Goal: Information Seeking & Learning: Check status

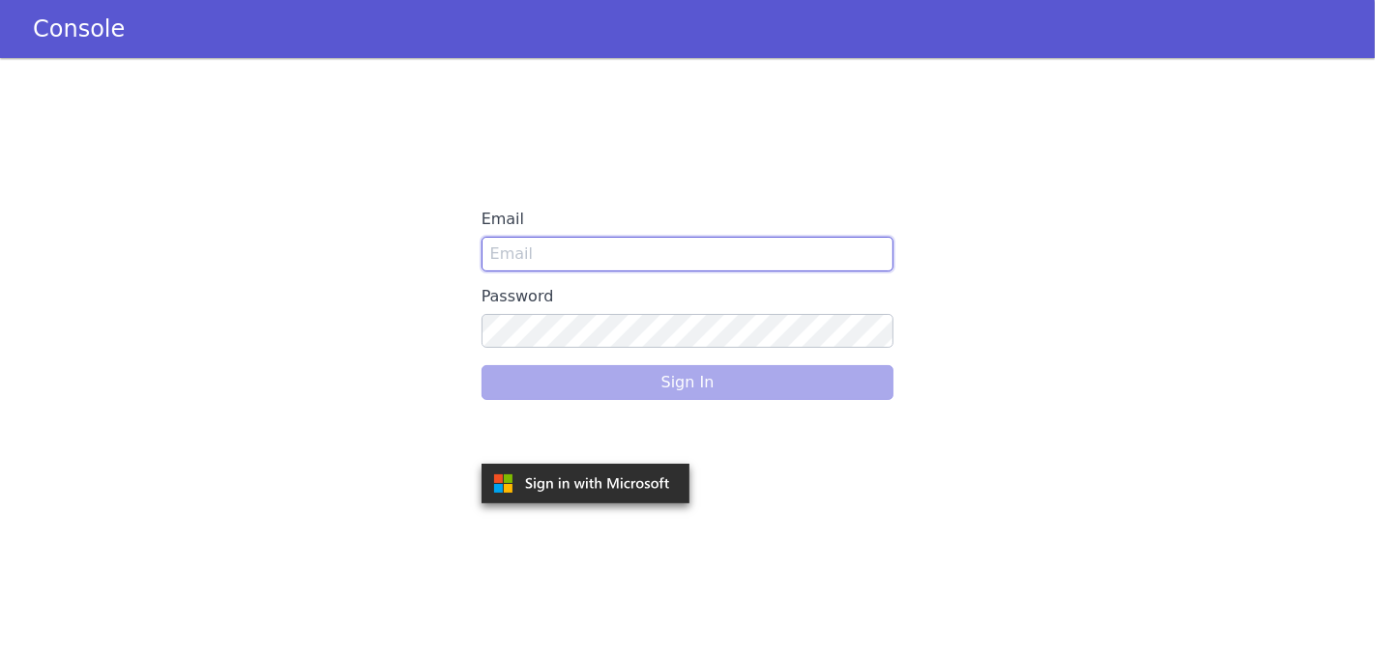
type input "[PERSON_NAME][EMAIL_ADDRESS][DOMAIN_NAME]"
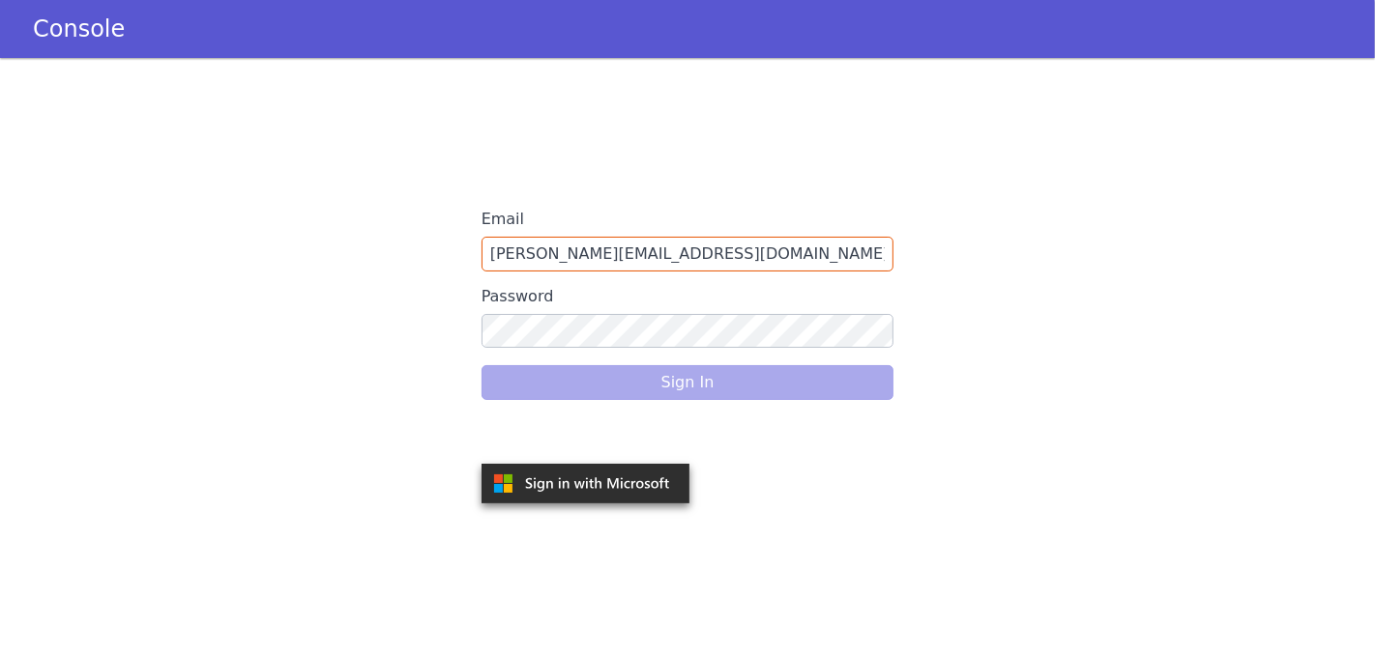
click at [633, 375] on div "Sign In" at bounding box center [687, 383] width 413 height 54
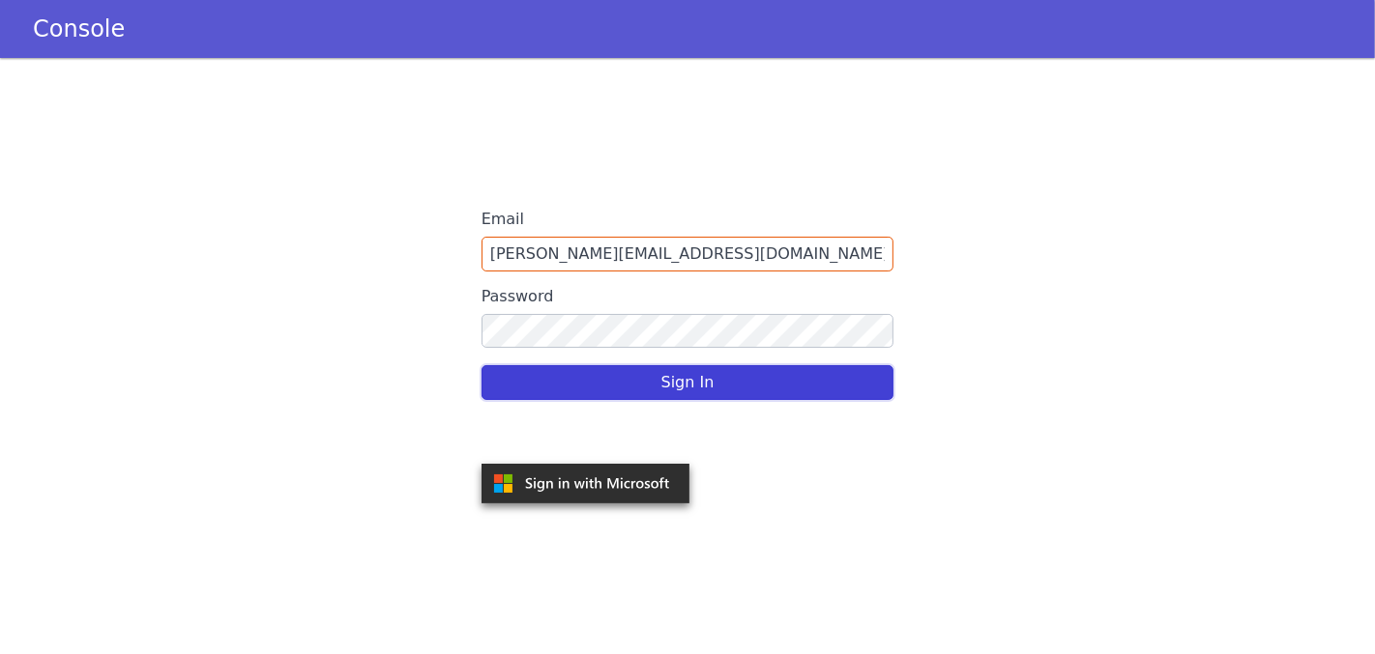
click at [635, 377] on button "Sign In" at bounding box center [687, 382] width 413 height 35
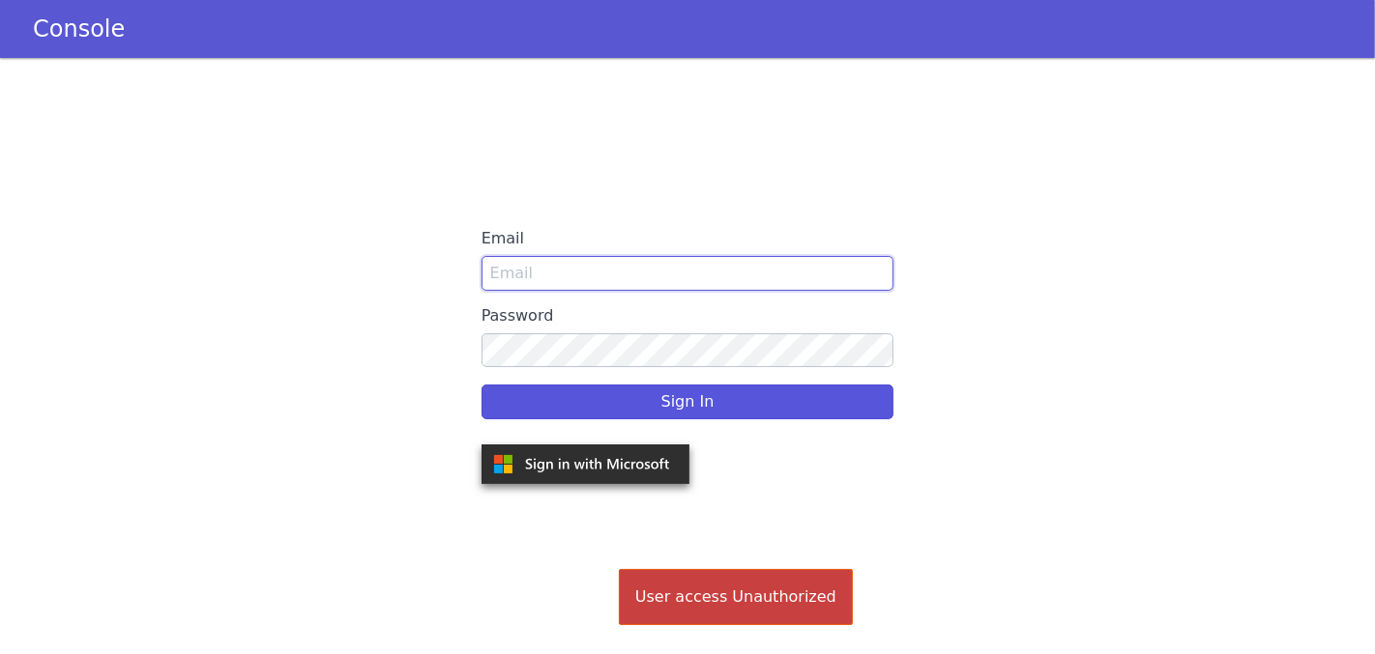
type input "ronit.sethaliya@oppoindia.com"
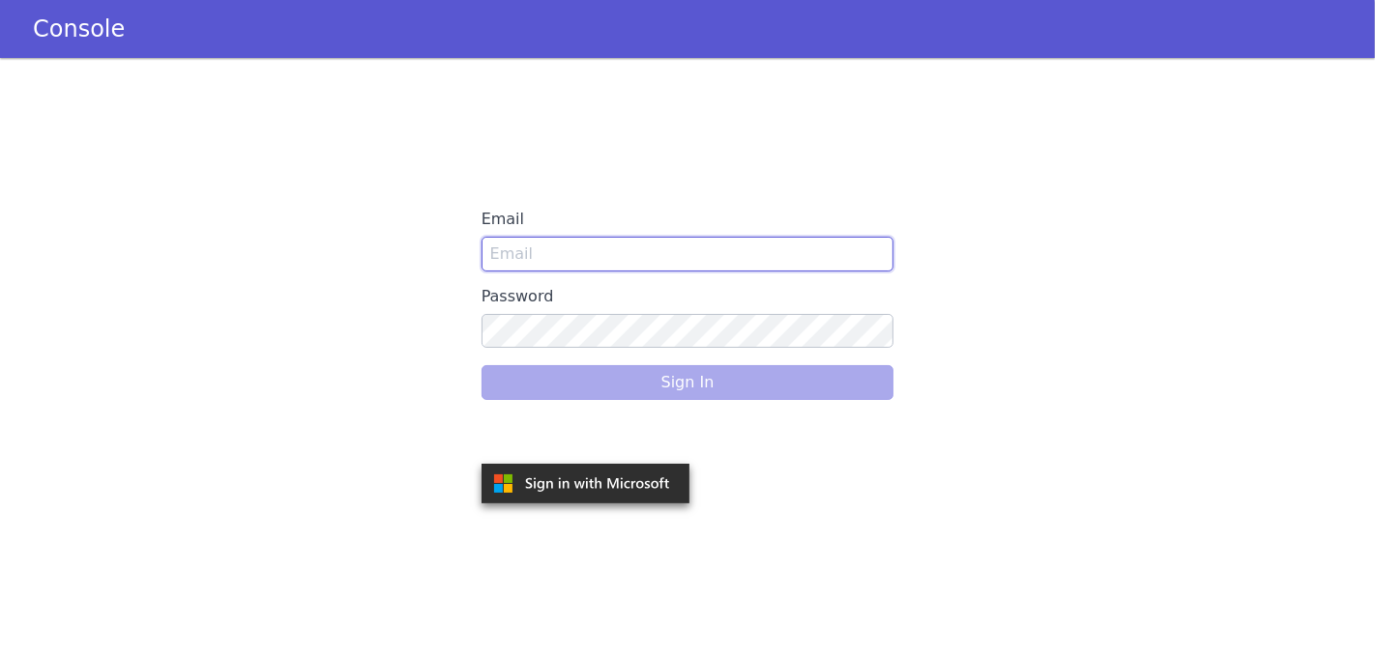
type input "[PERSON_NAME][EMAIL_ADDRESS][DOMAIN_NAME]"
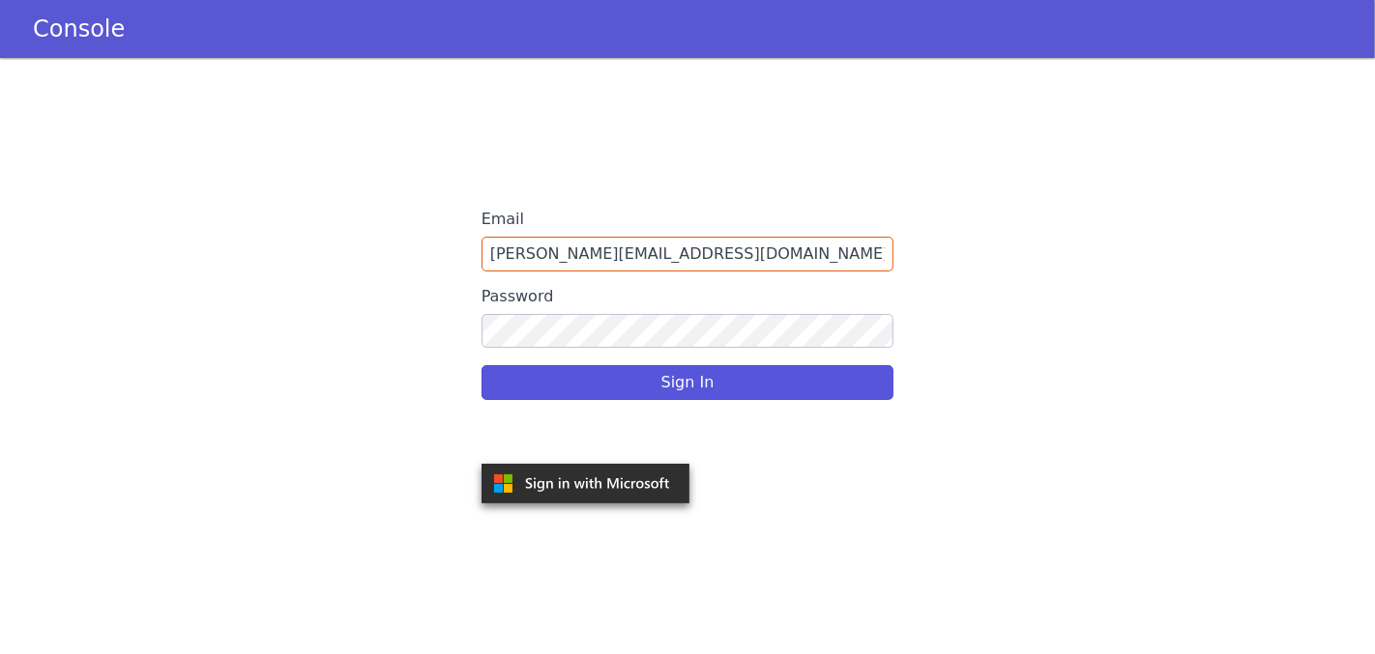
click at [664, 389] on div "Sign In" at bounding box center [687, 383] width 413 height 54
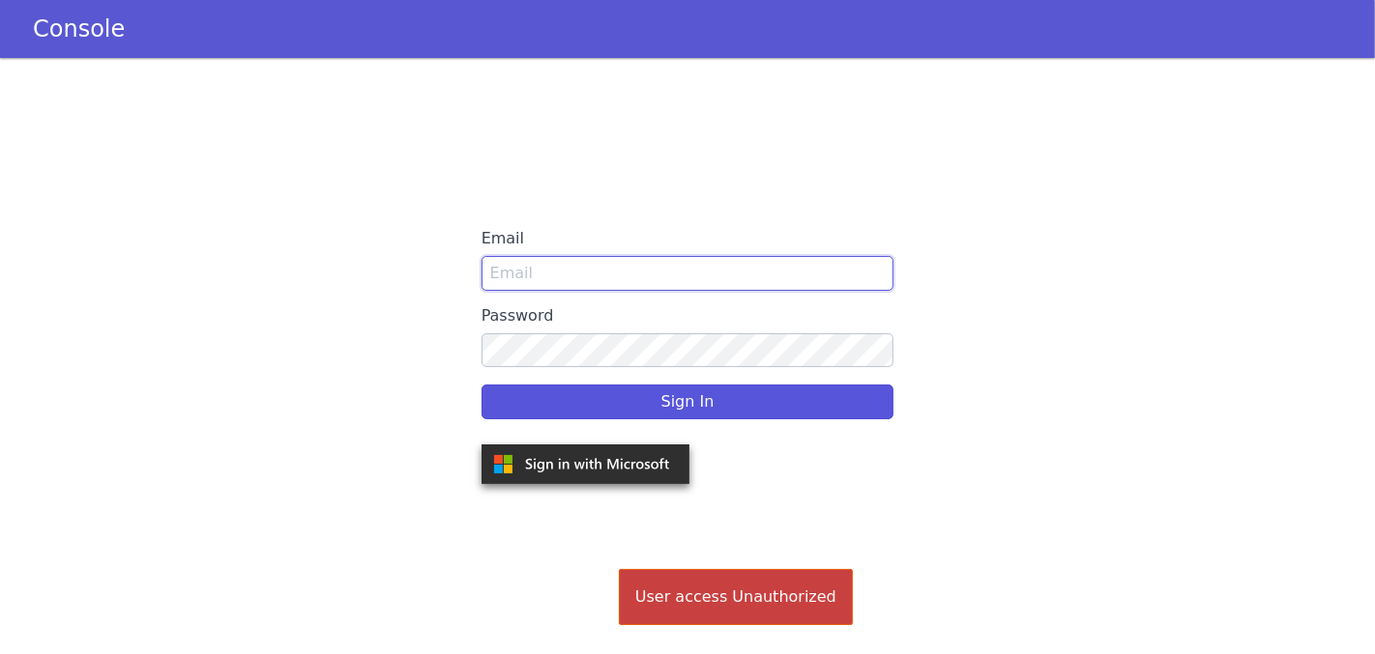
type input "[PERSON_NAME][EMAIL_ADDRESS][DOMAIN_NAME]"
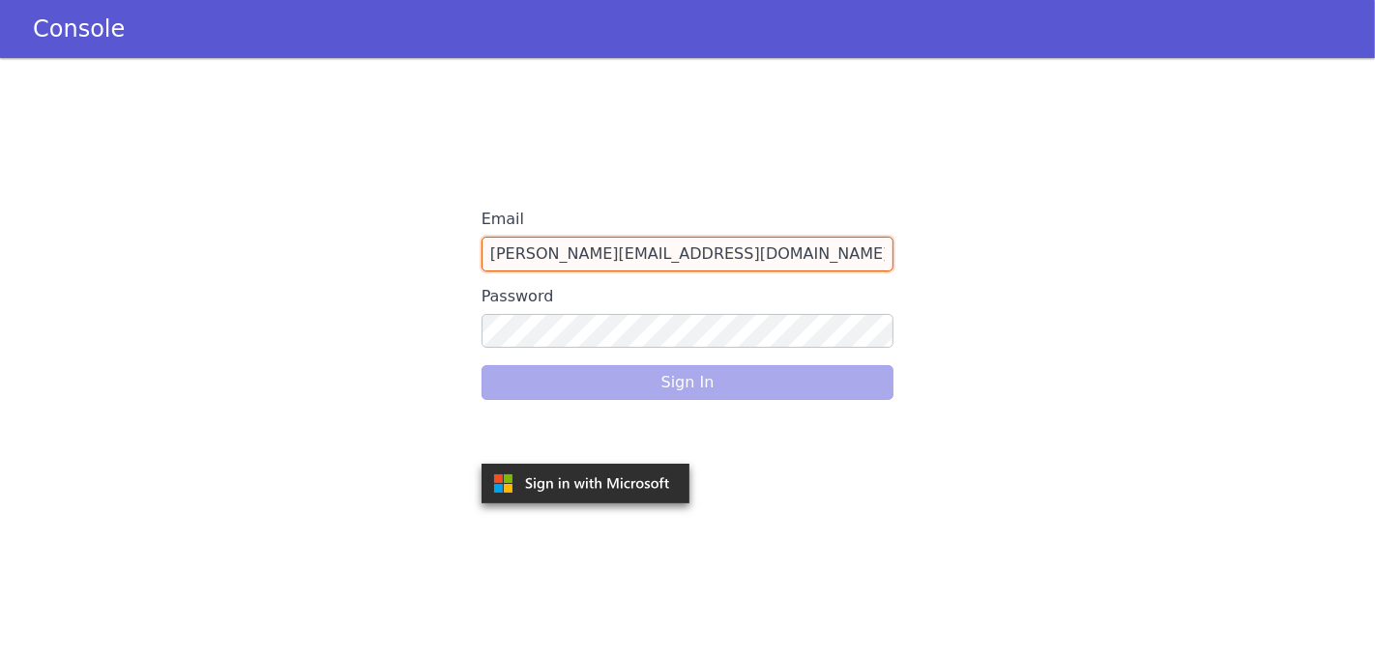
click at [677, 255] on input "[PERSON_NAME][EMAIL_ADDRESS][DOMAIN_NAME]" at bounding box center [687, 254] width 413 height 35
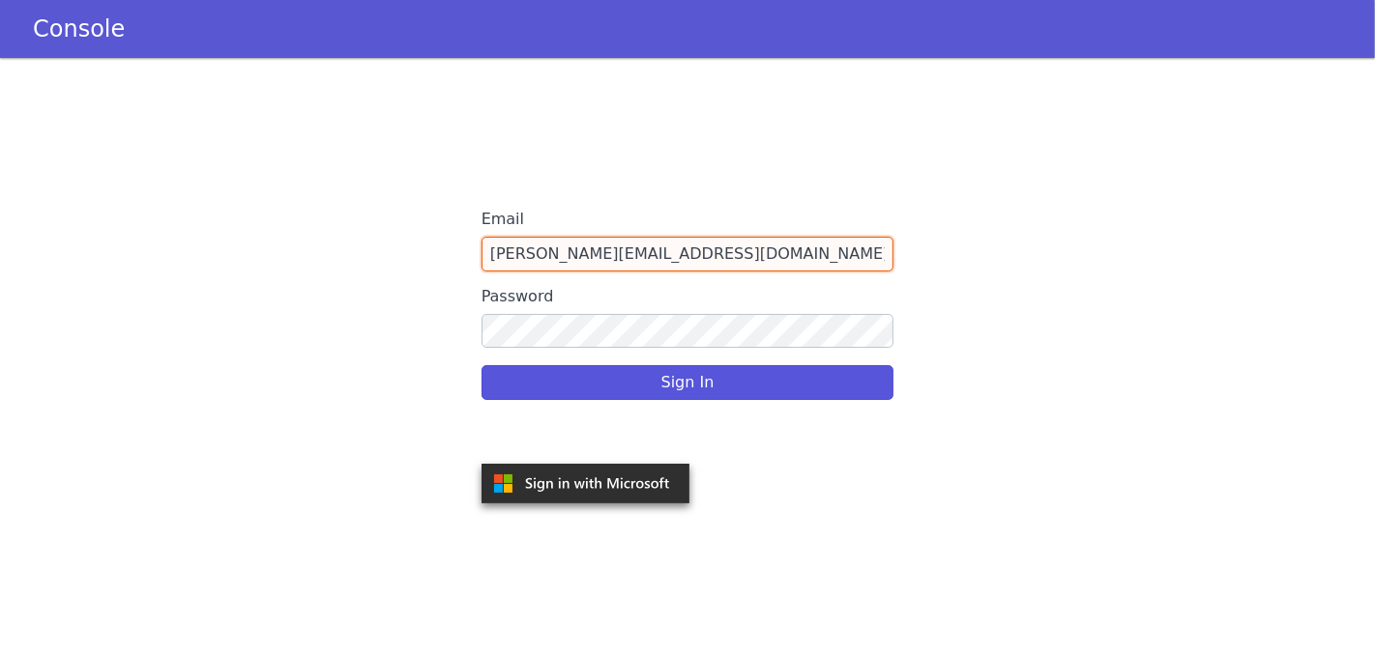
drag, startPoint x: 710, startPoint y: 253, endPoint x: 467, endPoint y: 255, distance: 242.7
click at [467, 255] on div "Email ronit.sethaliya@oppoindia.com Password Sign In" at bounding box center [687, 356] width 1375 height 596
type input "devina.shri@oppo.com"
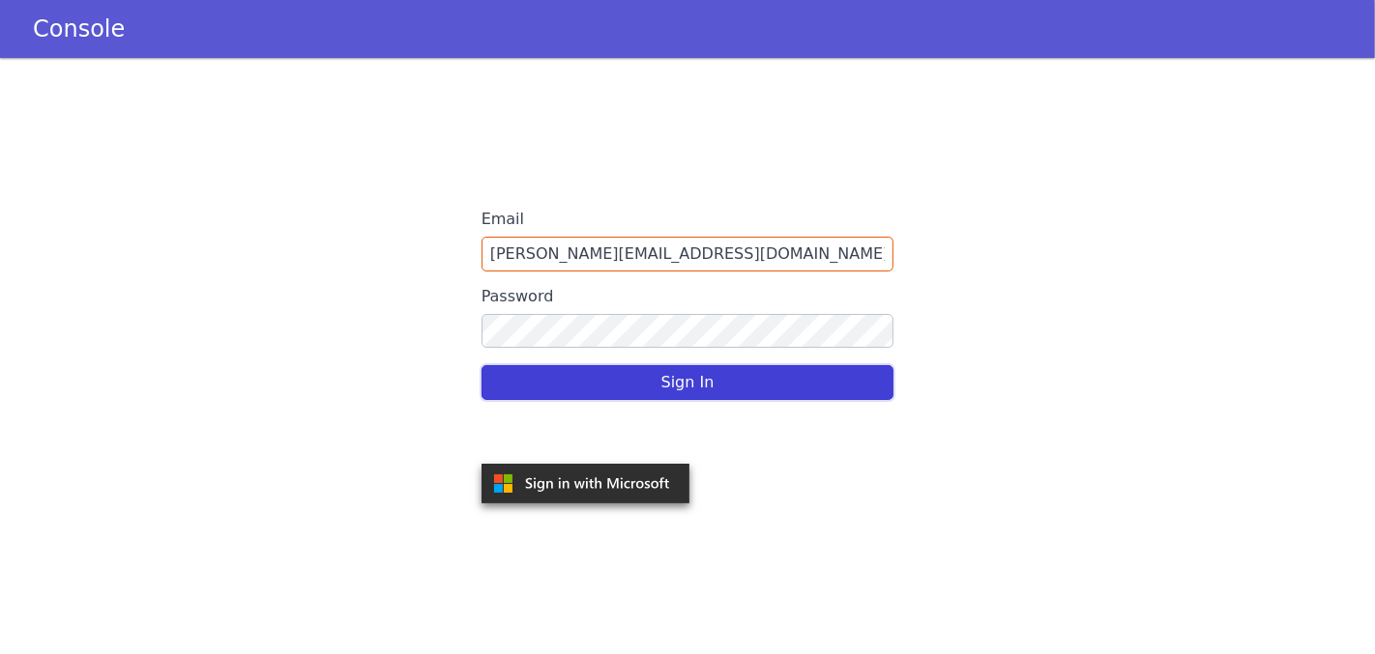
click at [688, 383] on button "Sign In" at bounding box center [687, 382] width 413 height 35
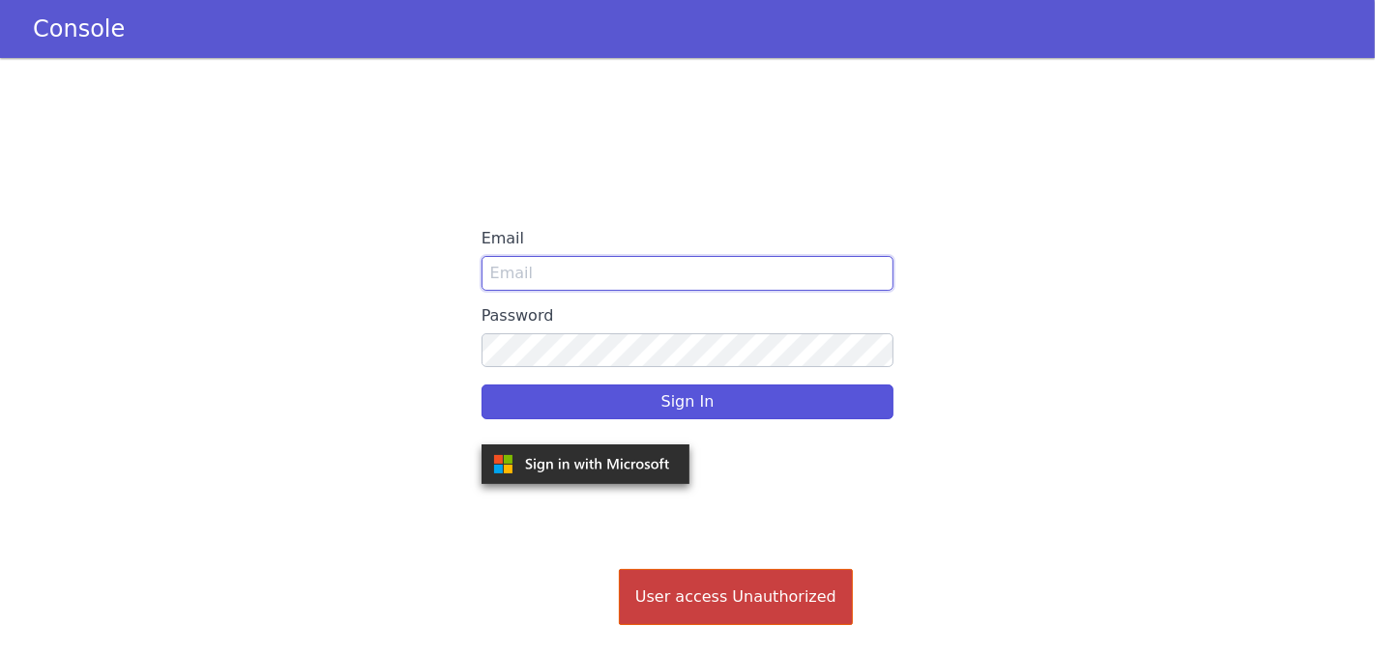
type input "[PERSON_NAME][EMAIL_ADDRESS][DOMAIN_NAME]"
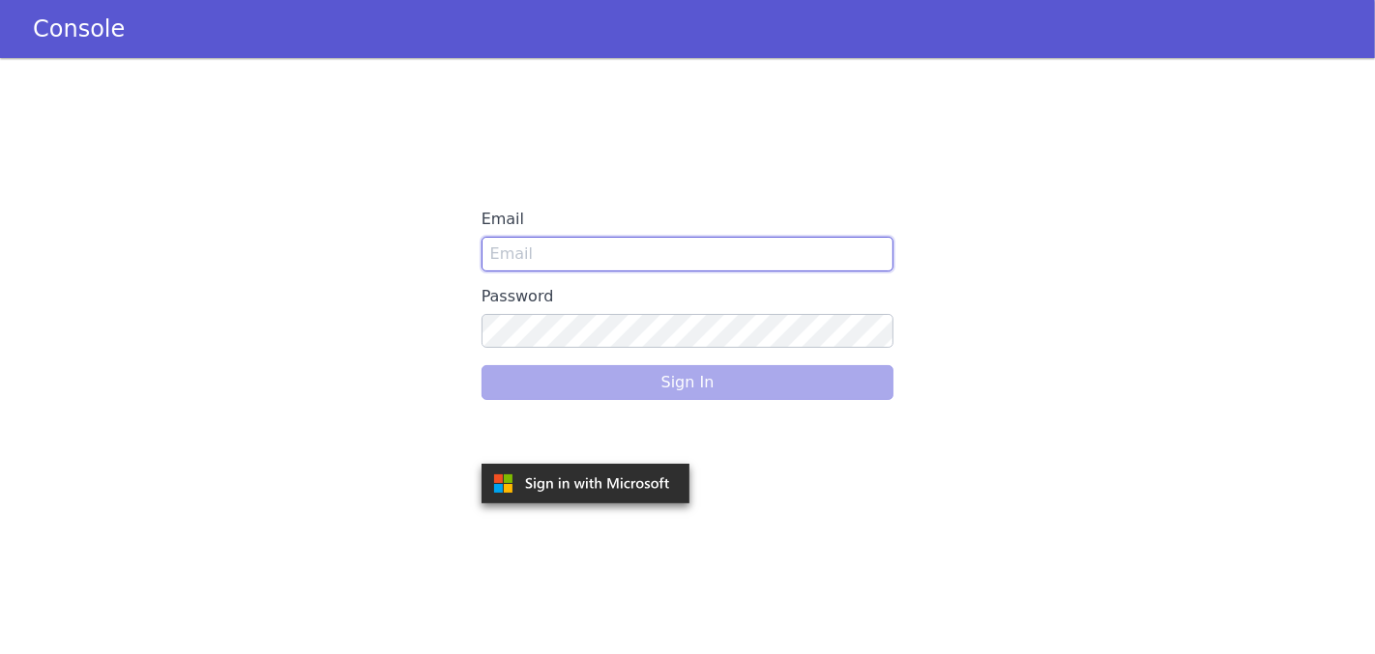
type input "[PERSON_NAME][EMAIL_ADDRESS][DOMAIN_NAME]"
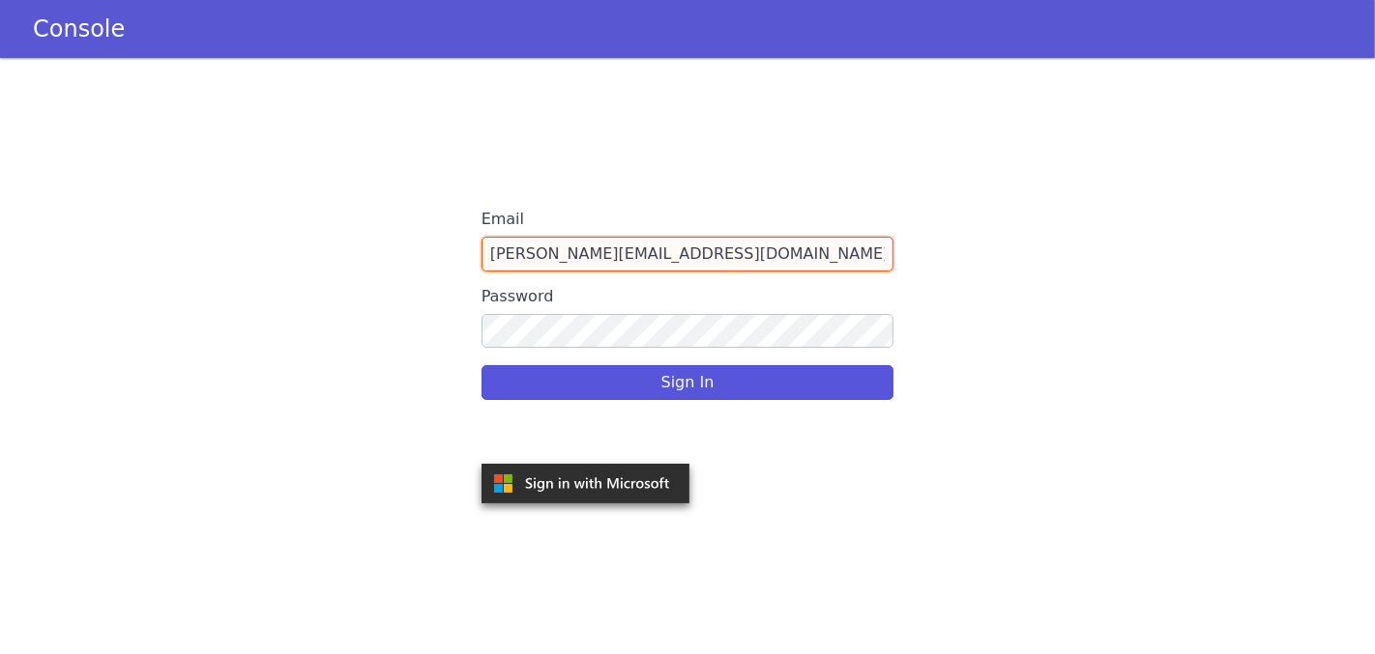
drag, startPoint x: 675, startPoint y: 261, endPoint x: 432, endPoint y: 249, distance: 242.9
click at [433, 249] on div "Email [PERSON_NAME][EMAIL_ADDRESS][DOMAIN_NAME] Password Sign In" at bounding box center [687, 356] width 1375 height 596
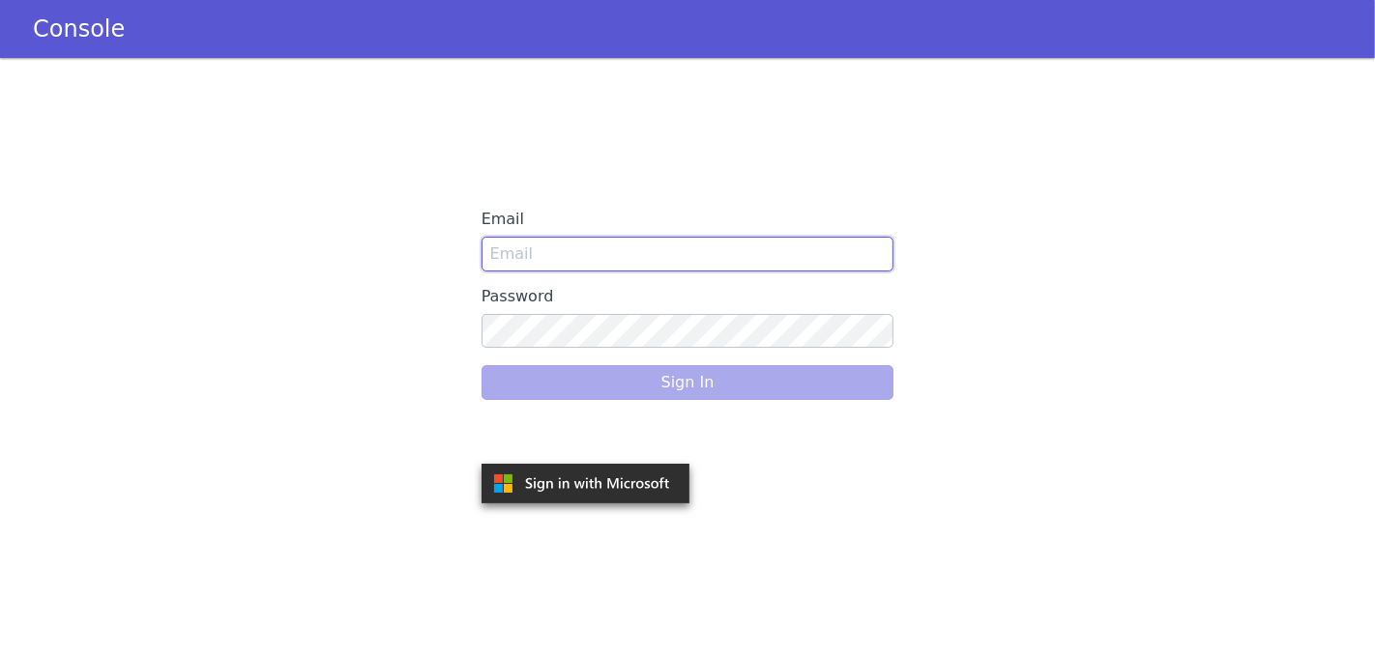
paste input "[EMAIL_ADDRESS][DOMAIN_NAME]"
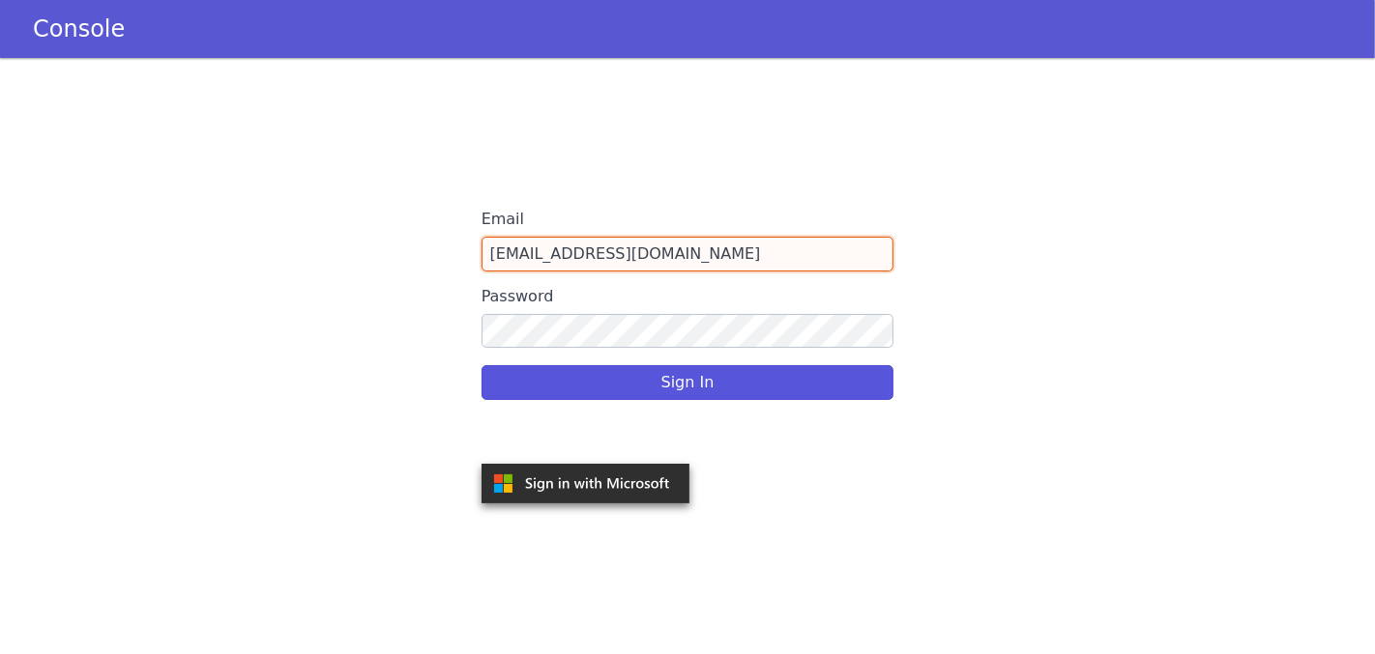
type input "[EMAIL_ADDRESS][DOMAIN_NAME]"
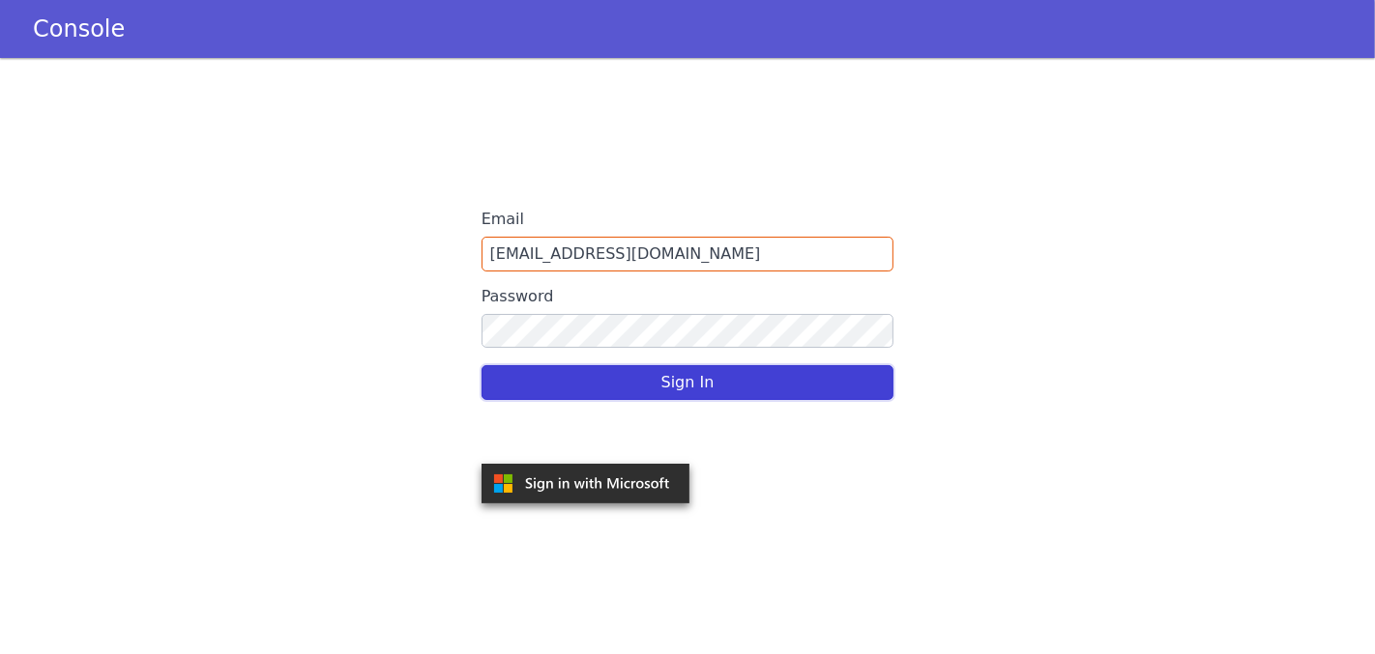
click at [629, 382] on button "Sign In" at bounding box center [687, 382] width 413 height 35
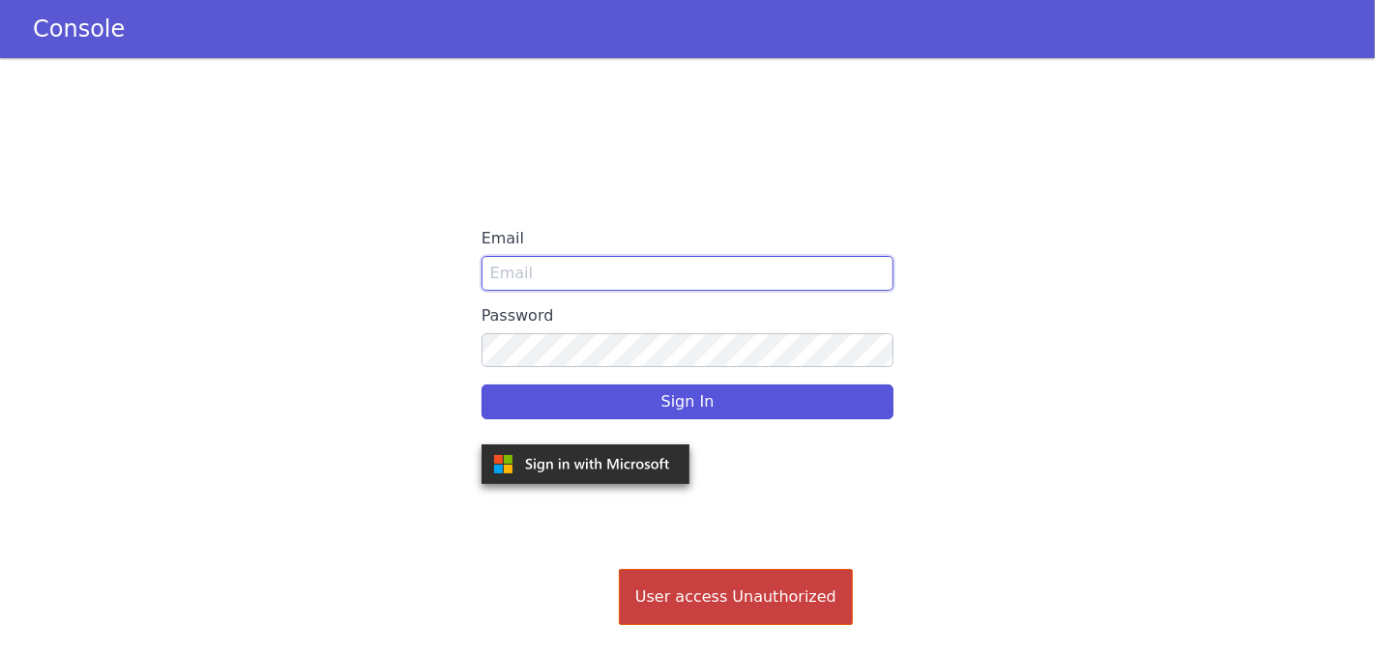
type input "[PERSON_NAME][EMAIL_ADDRESS][DOMAIN_NAME]"
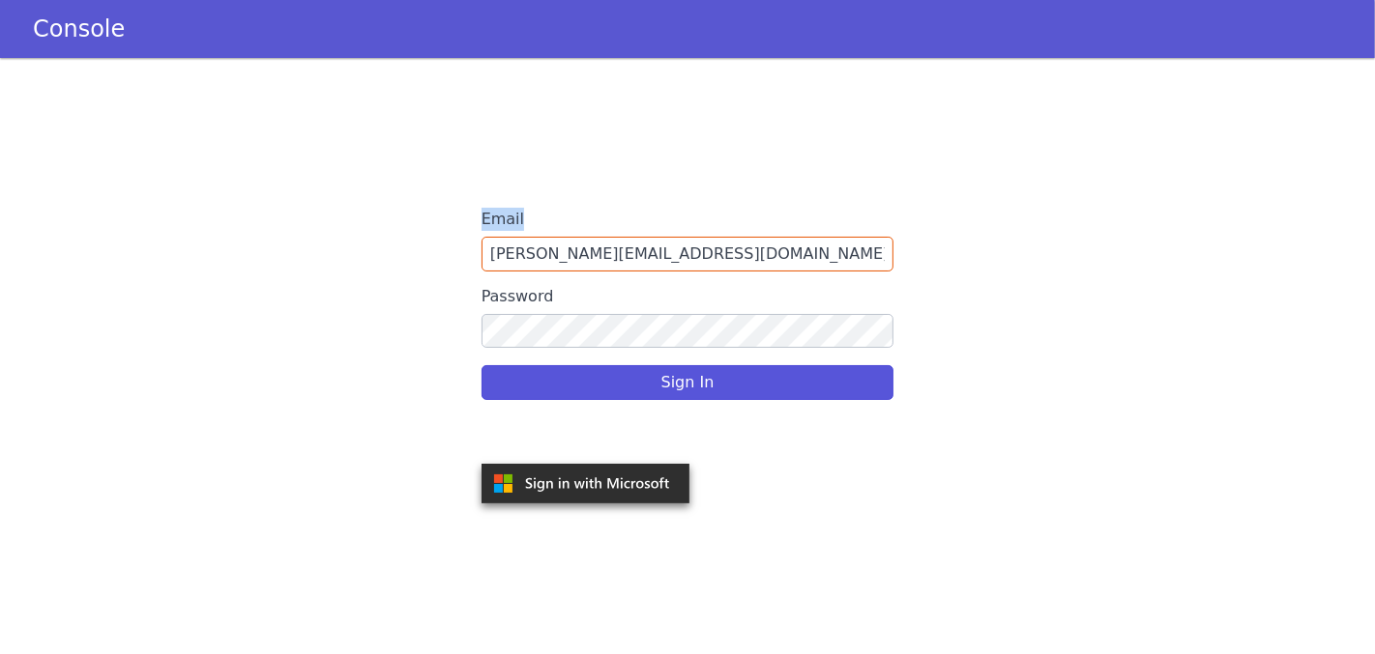
click at [727, 241] on div "Email devina.shri@oppo.com" at bounding box center [687, 237] width 413 height 70
click at [728, 247] on input "devina.shri@oppo.com" at bounding box center [687, 254] width 413 height 35
type input "d"
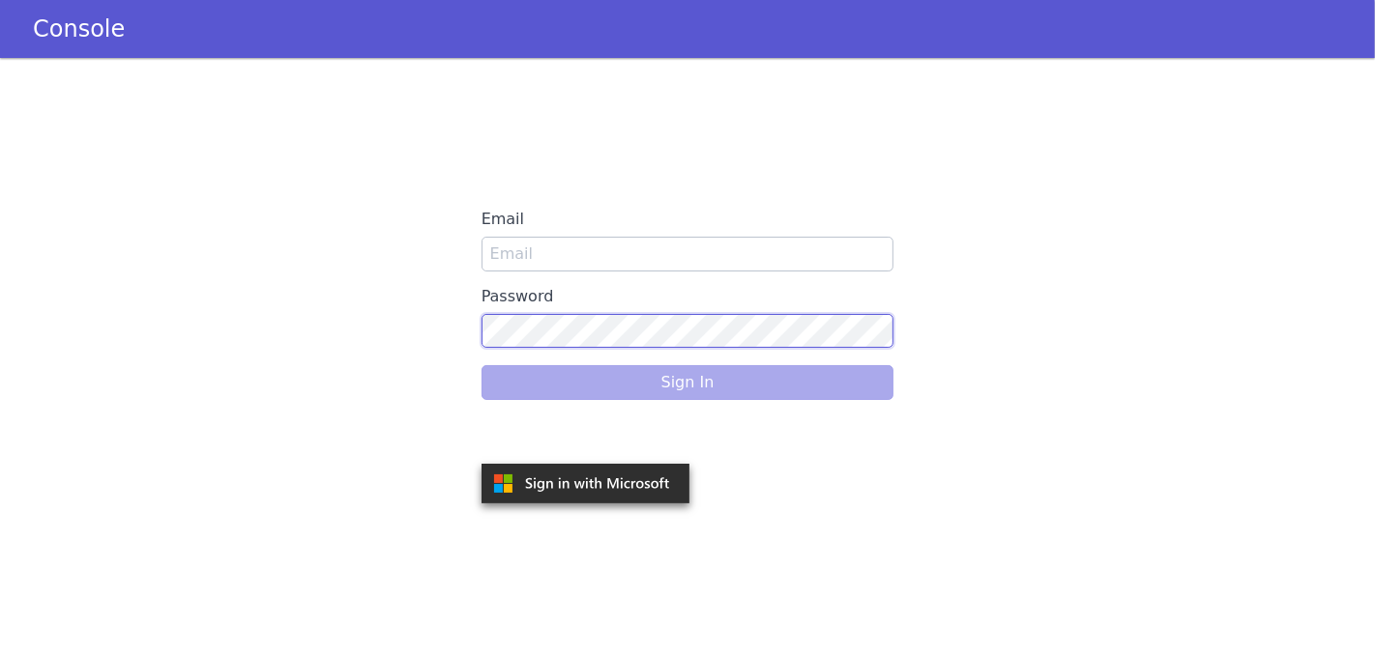
click at [430, 338] on div "Email Password Sign In" at bounding box center [687, 356] width 1375 height 596
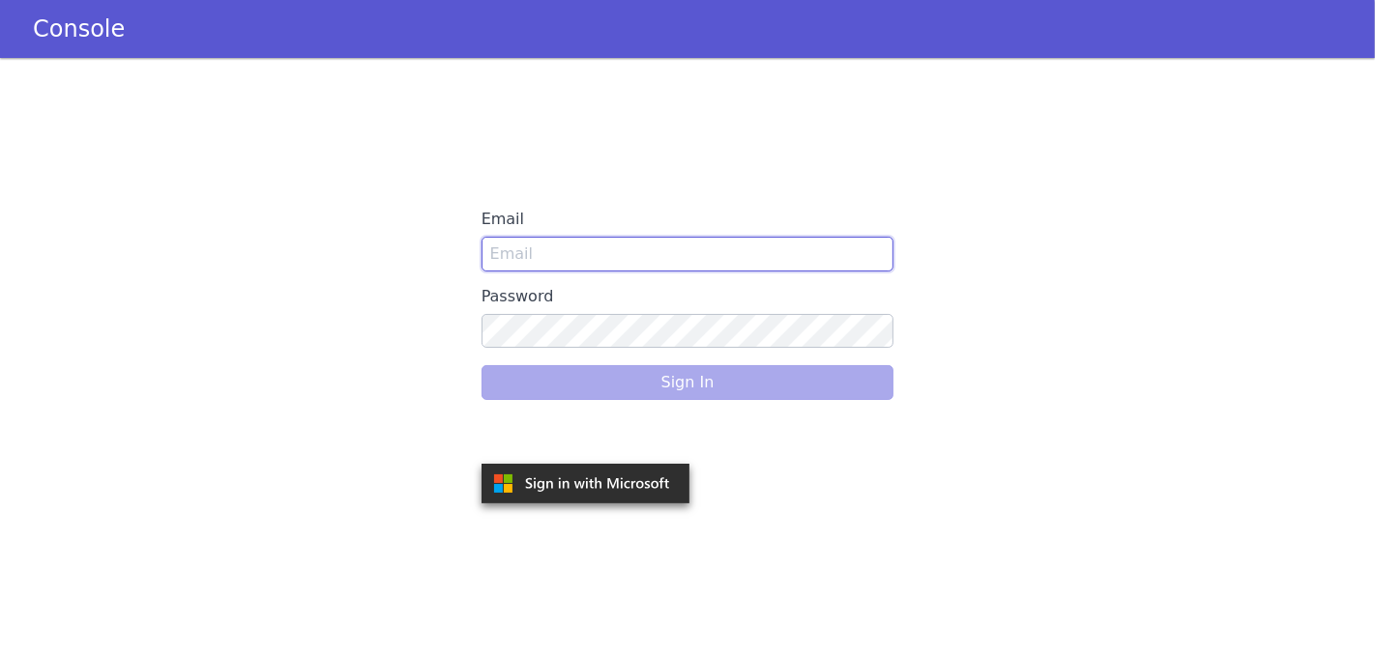
click at [571, 263] on input "Email" at bounding box center [687, 254] width 413 height 35
type input "[PERSON_NAME][EMAIL_ADDRESS][DOMAIN_NAME]"
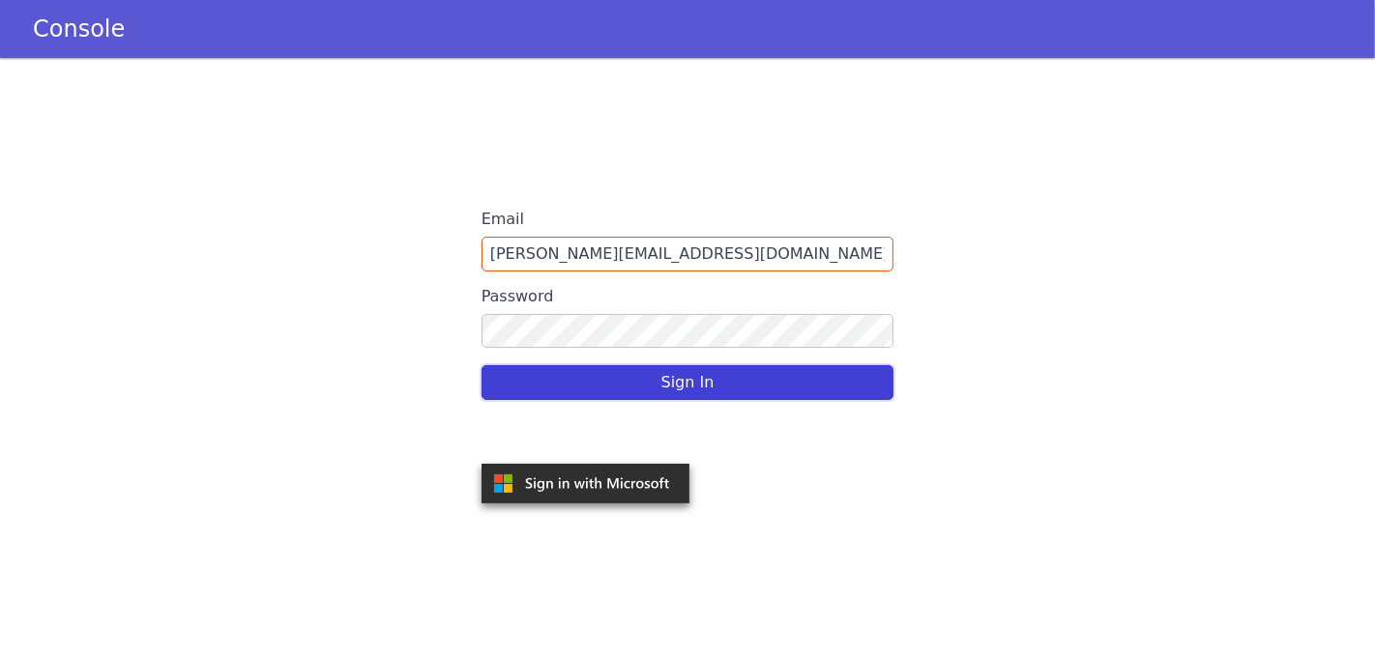
click at [631, 383] on button "Sign In" at bounding box center [687, 382] width 413 height 35
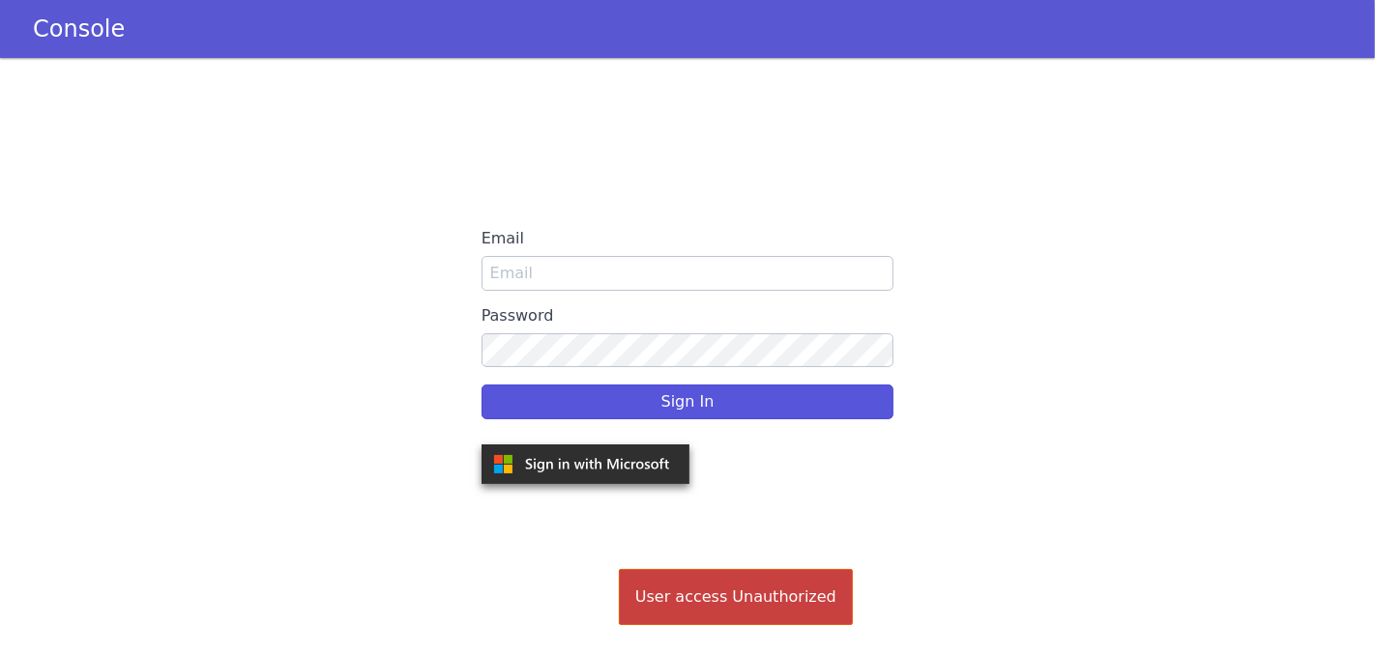
type input "[PERSON_NAME][EMAIL_ADDRESS][DOMAIN_NAME]"
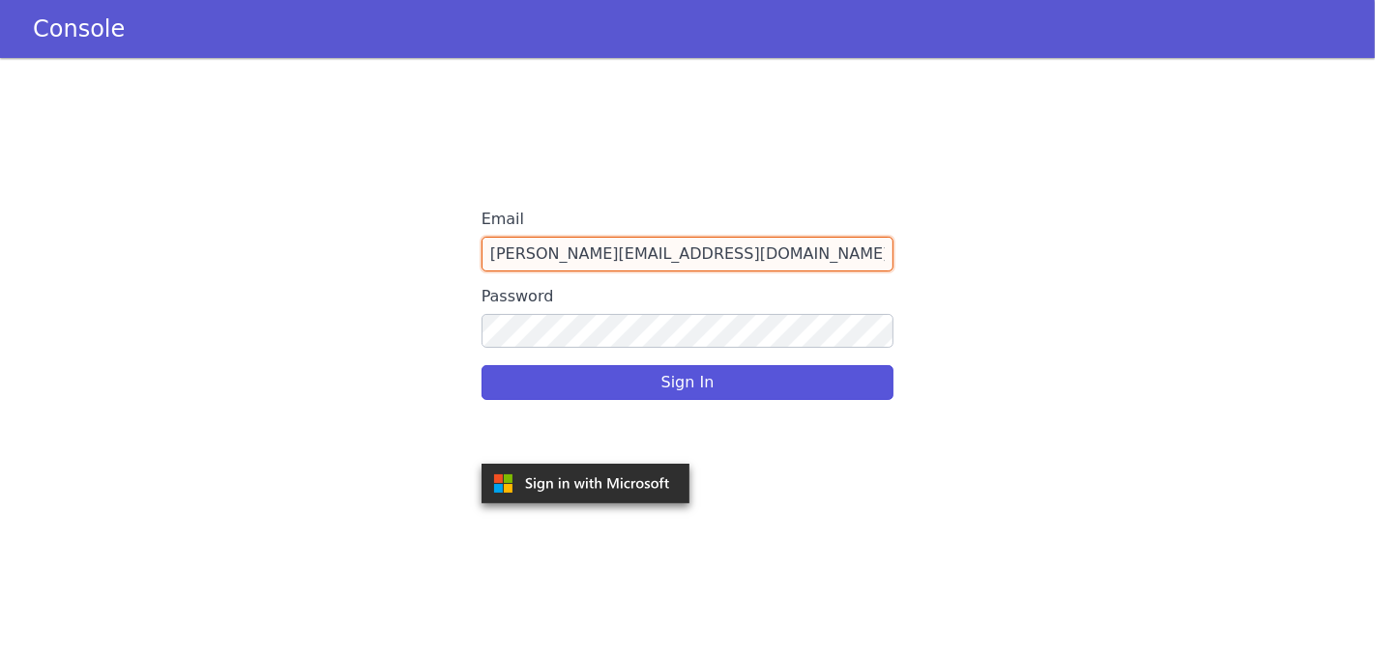
click at [738, 239] on input "[PERSON_NAME][EMAIL_ADDRESS][DOMAIN_NAME]" at bounding box center [687, 254] width 413 height 35
type input "[PERSON_NAME][EMAIL_ADDRESS][DOMAIN_NAME]"
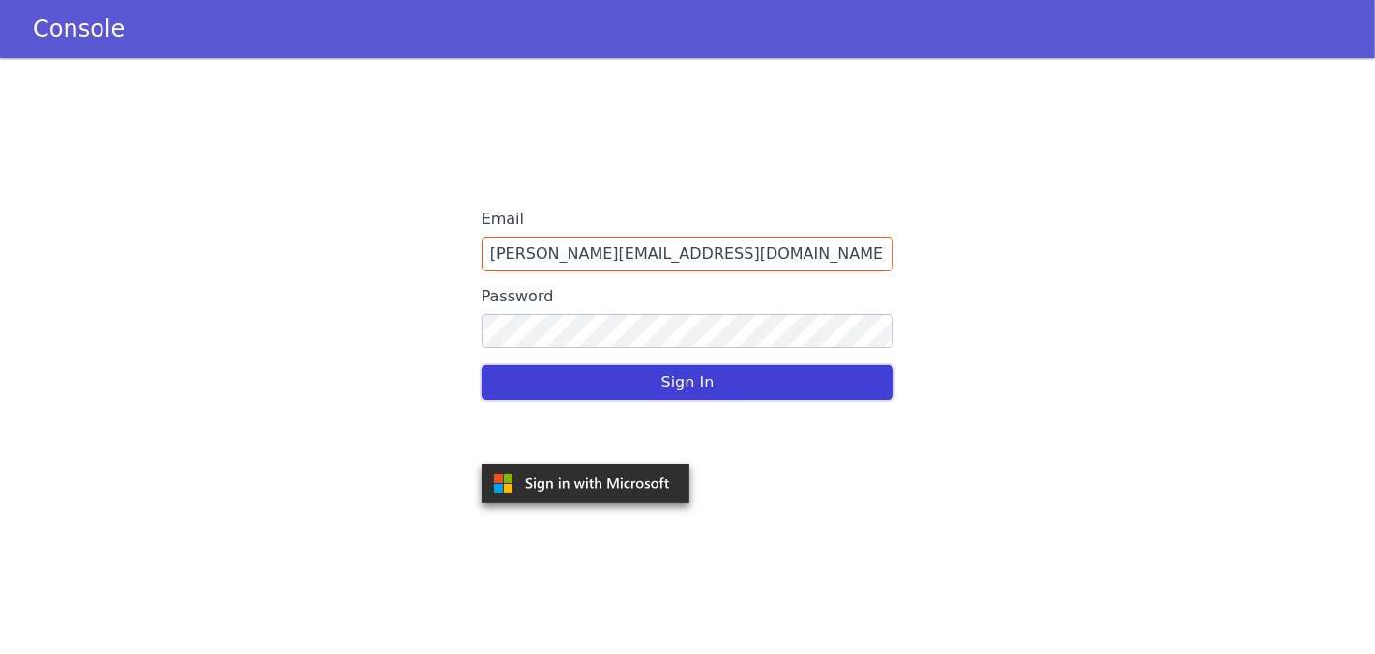
click at [699, 382] on button "Sign In" at bounding box center [687, 382] width 413 height 35
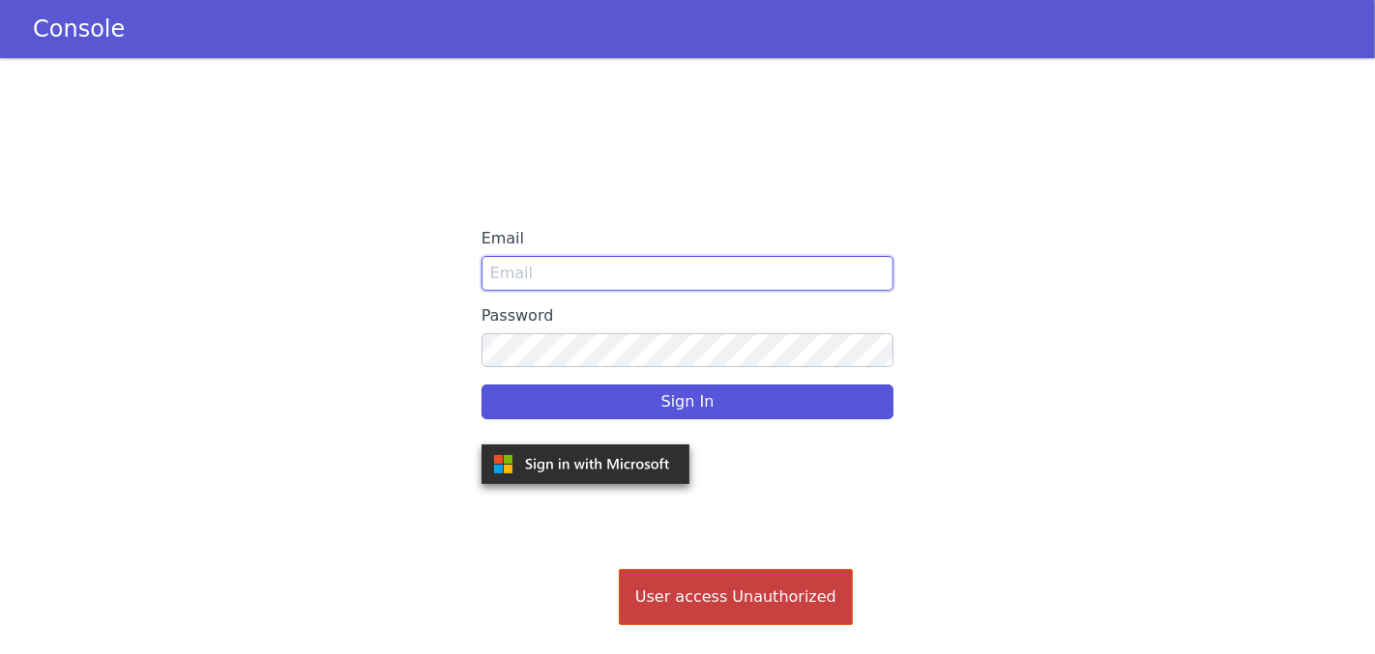
type input "[PERSON_NAME][EMAIL_ADDRESS][DOMAIN_NAME]"
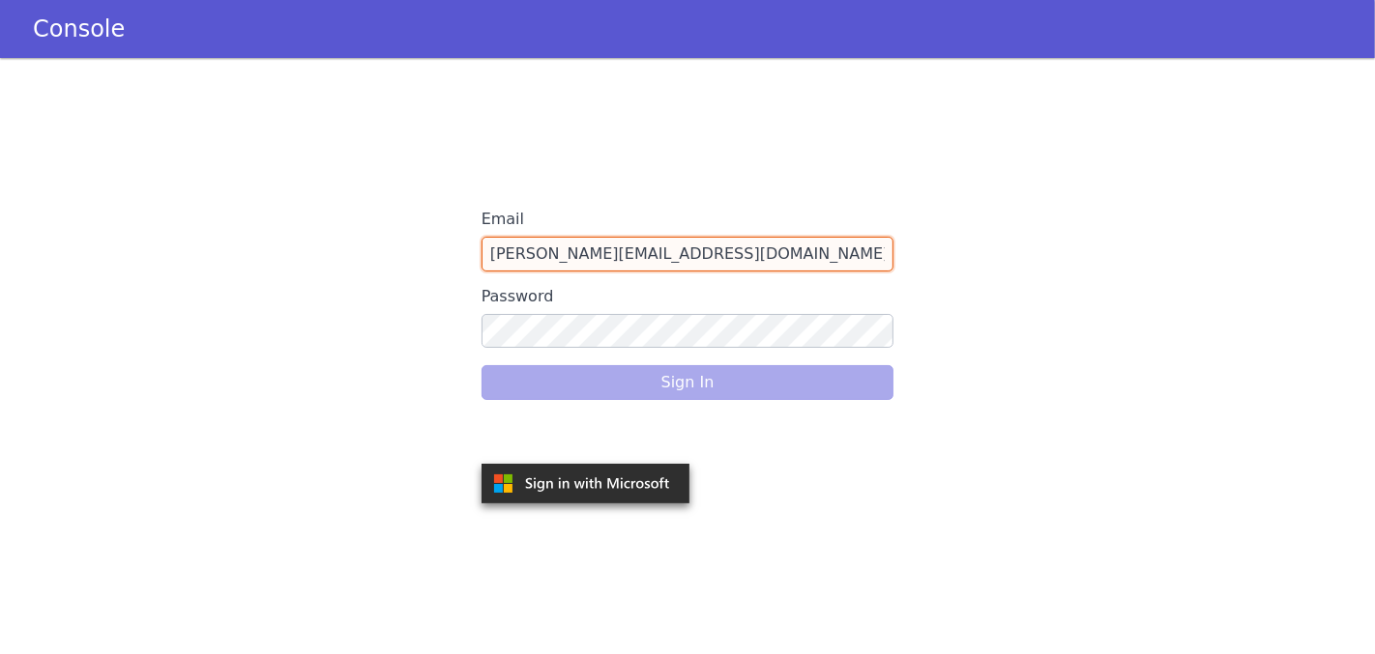
click at [624, 247] on input "[PERSON_NAME][EMAIL_ADDRESS][DOMAIN_NAME]" at bounding box center [687, 254] width 413 height 35
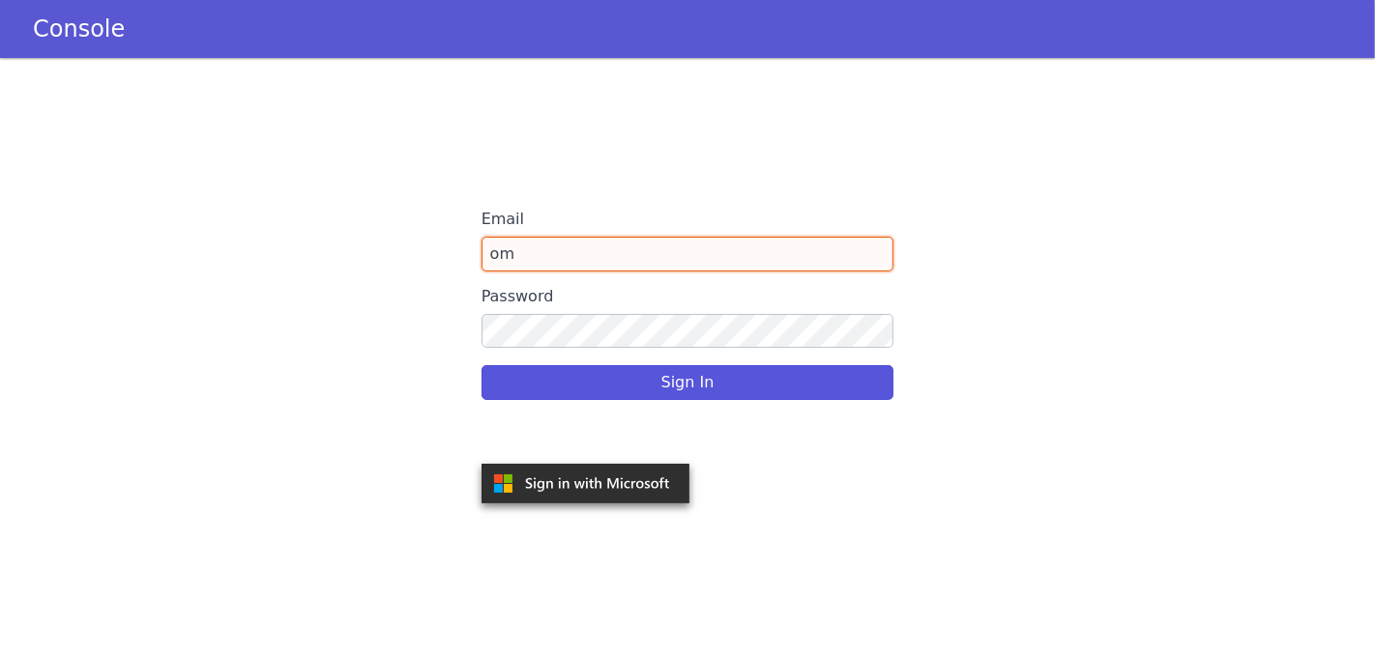
type input "o"
type input "[EMAIL_ADDRESS]"
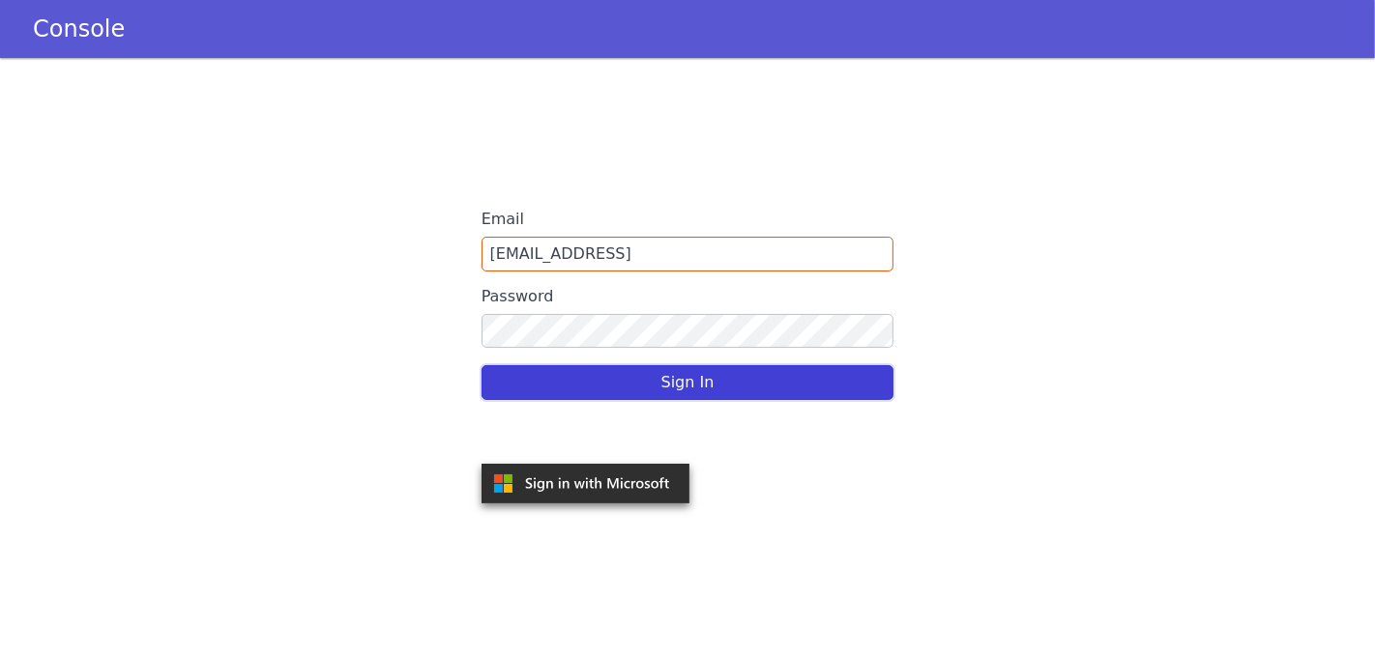
click at [672, 392] on button "Sign In" at bounding box center [687, 382] width 413 height 35
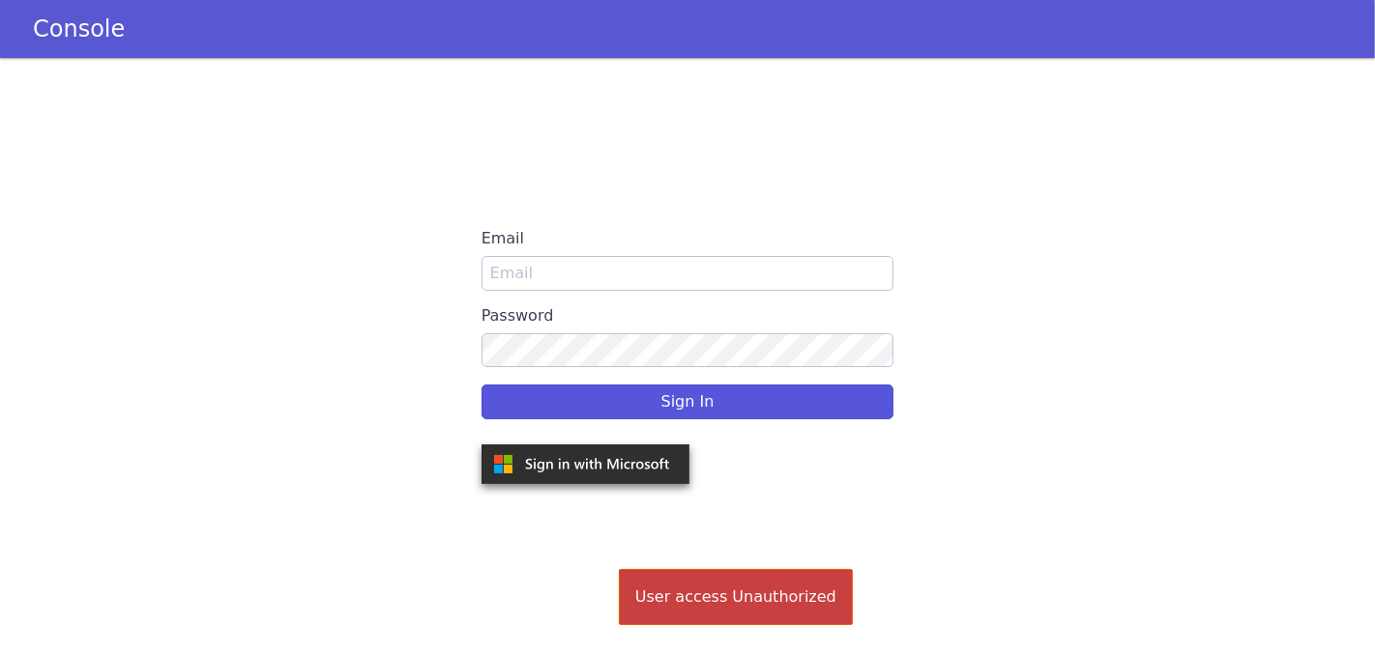
type input "[PERSON_NAME][EMAIL_ADDRESS][DOMAIN_NAME]"
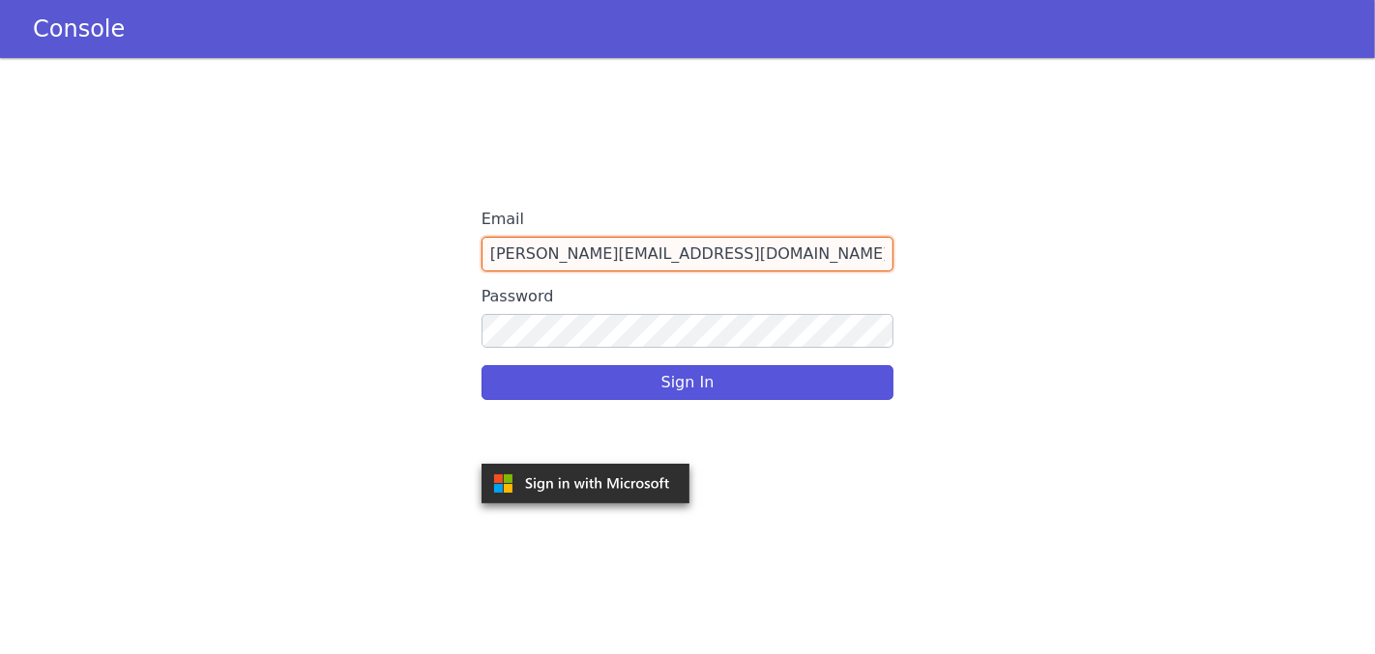
click at [707, 257] on input "[PERSON_NAME][EMAIL_ADDRESS][DOMAIN_NAME]" at bounding box center [687, 254] width 413 height 35
type input "d"
type input "[EMAIL_ADDRESS]"
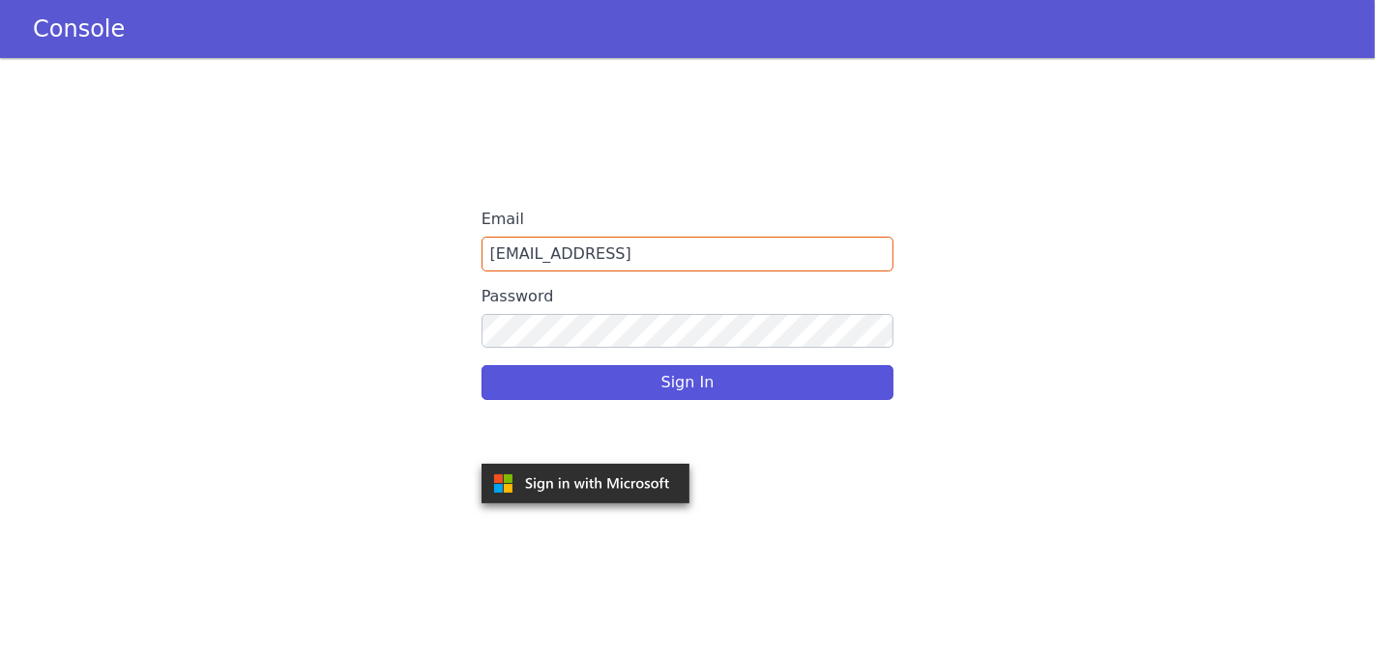
click at [691, 300] on label "Password" at bounding box center [687, 296] width 413 height 35
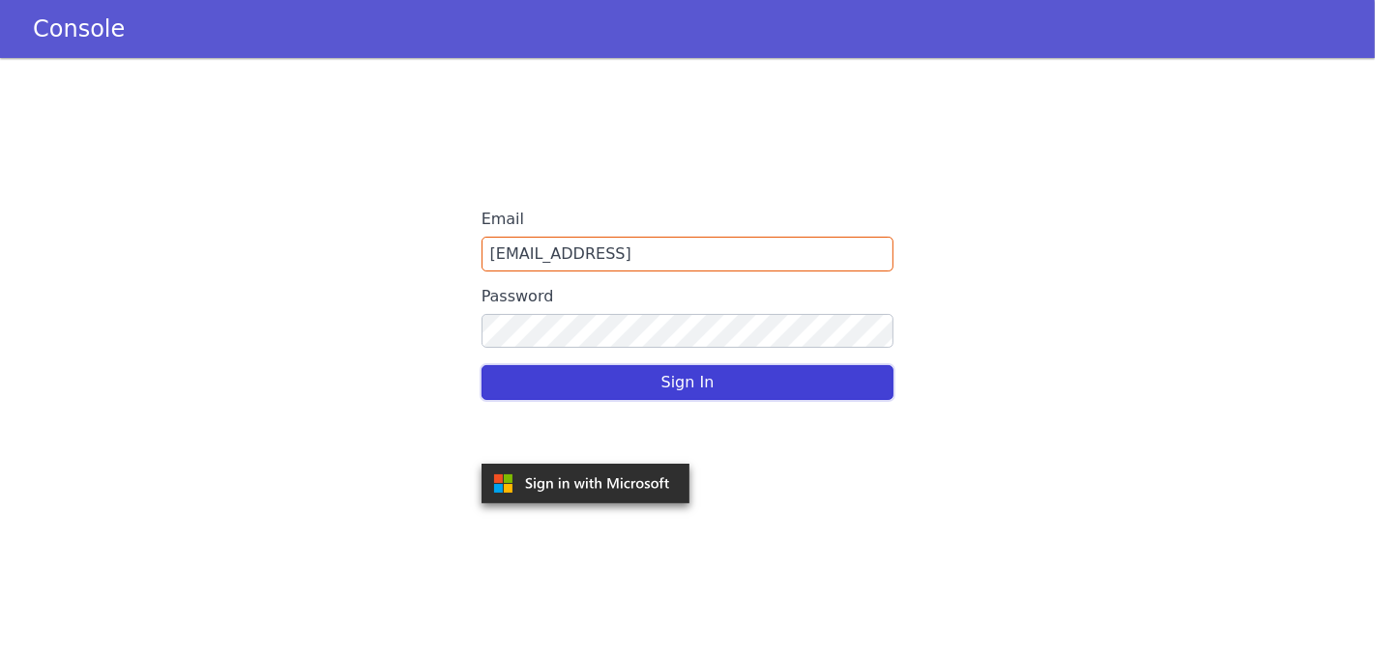
click at [610, 371] on button "Sign In" at bounding box center [687, 382] width 413 height 35
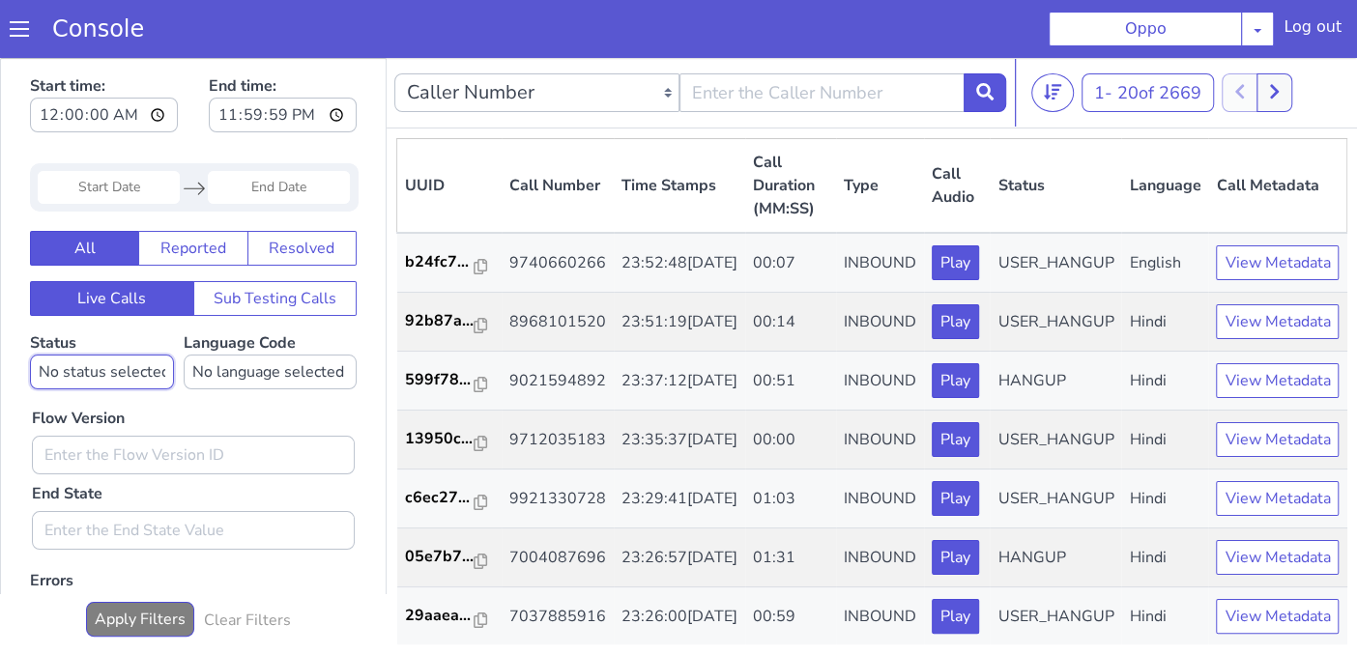
click at [136, 374] on select "No status selected HANGUP USER_HANGUP TRANSFER UNKNOWN" at bounding box center [102, 372] width 144 height 35
select select "TRANSFER"
click at [30, 355] on select "No status selected HANGUP USER_HANGUP TRANSFER UNKNOWN" at bounding box center [102, 372] width 144 height 35
click at [245, 360] on select "No language selected Hindi English Tamil Telugu [GEOGRAPHIC_DATA] Marathi Malay…" at bounding box center [270, 372] width 173 height 35
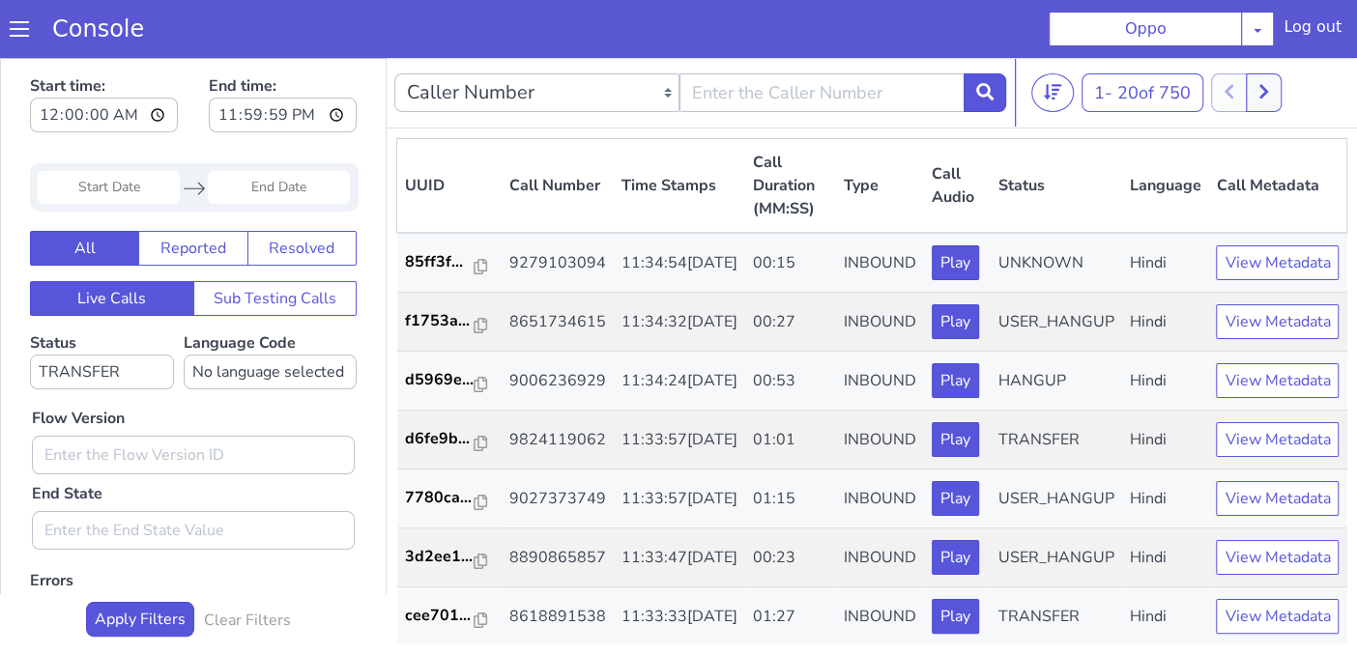
click at [262, 405] on div "Flow Version End State" at bounding box center [193, 470] width 342 height 160
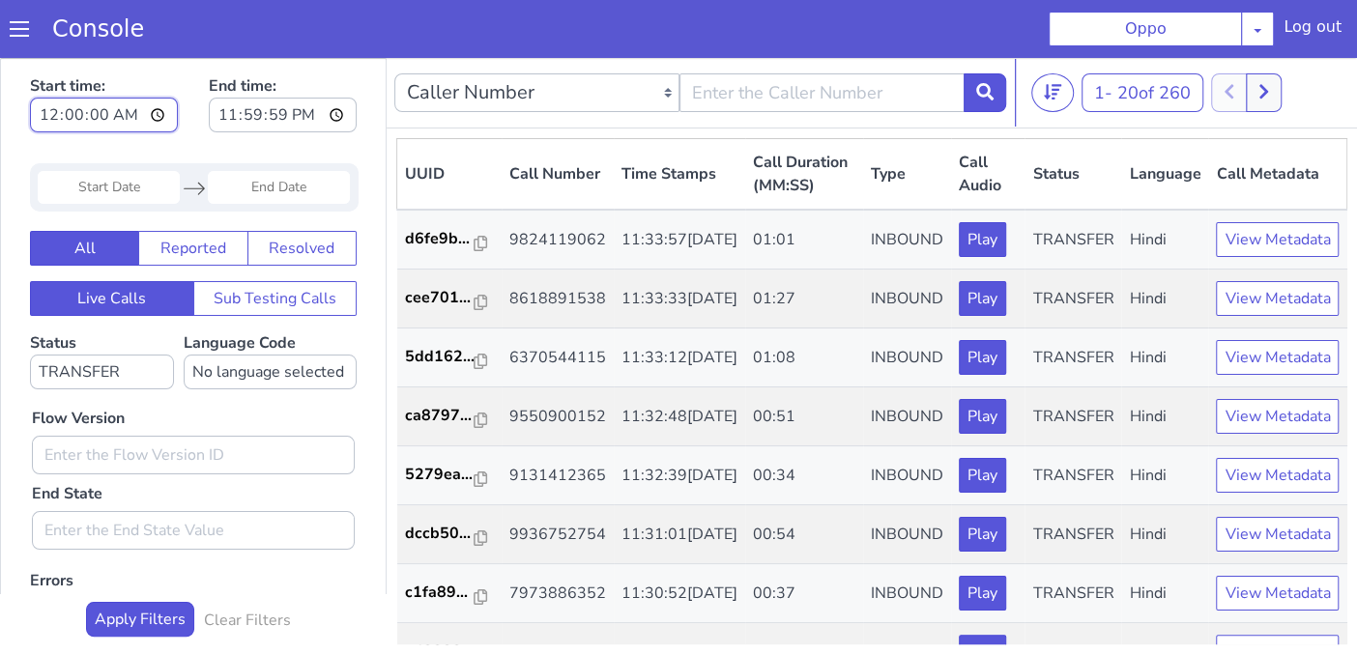
click at [96, 118] on input "00:00:00" at bounding box center [104, 115] width 148 height 35
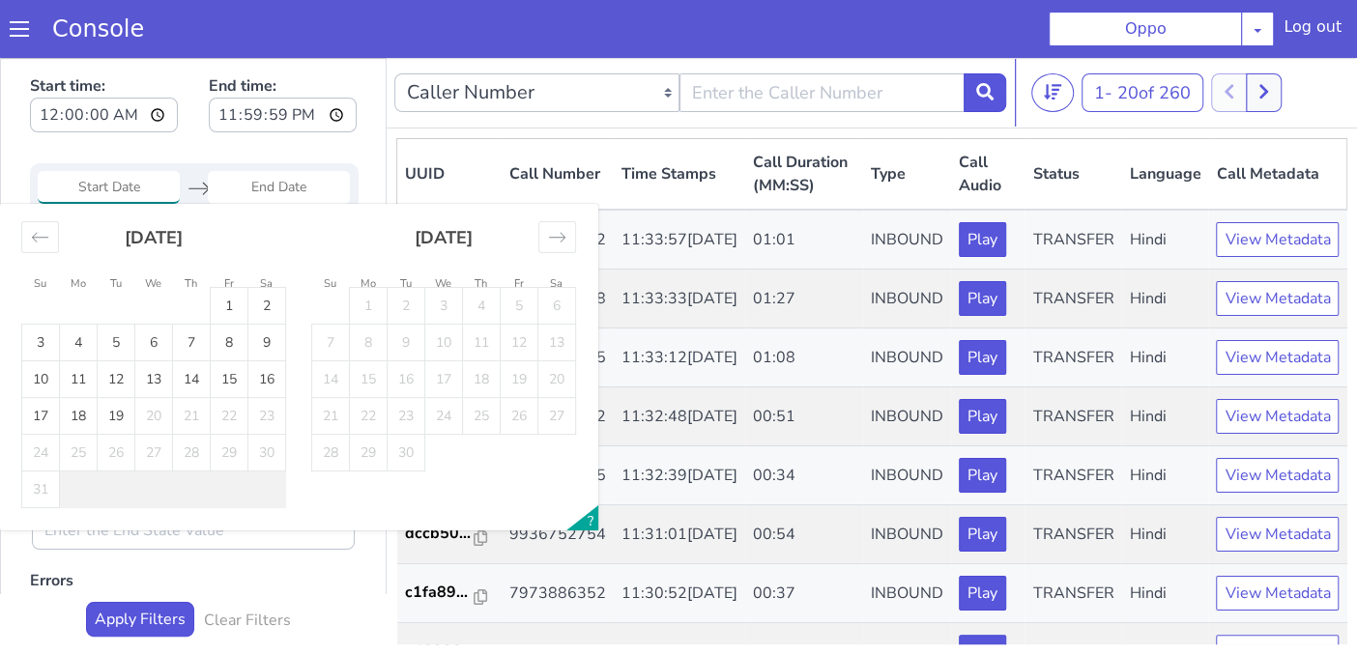
click at [121, 181] on input "Start Date" at bounding box center [109, 187] width 142 height 33
click at [90, 420] on td "18" at bounding box center [79, 416] width 38 height 37
type input "[DATE]"
click at [90, 420] on td "18" at bounding box center [79, 416] width 38 height 37
type input "[DATE]"
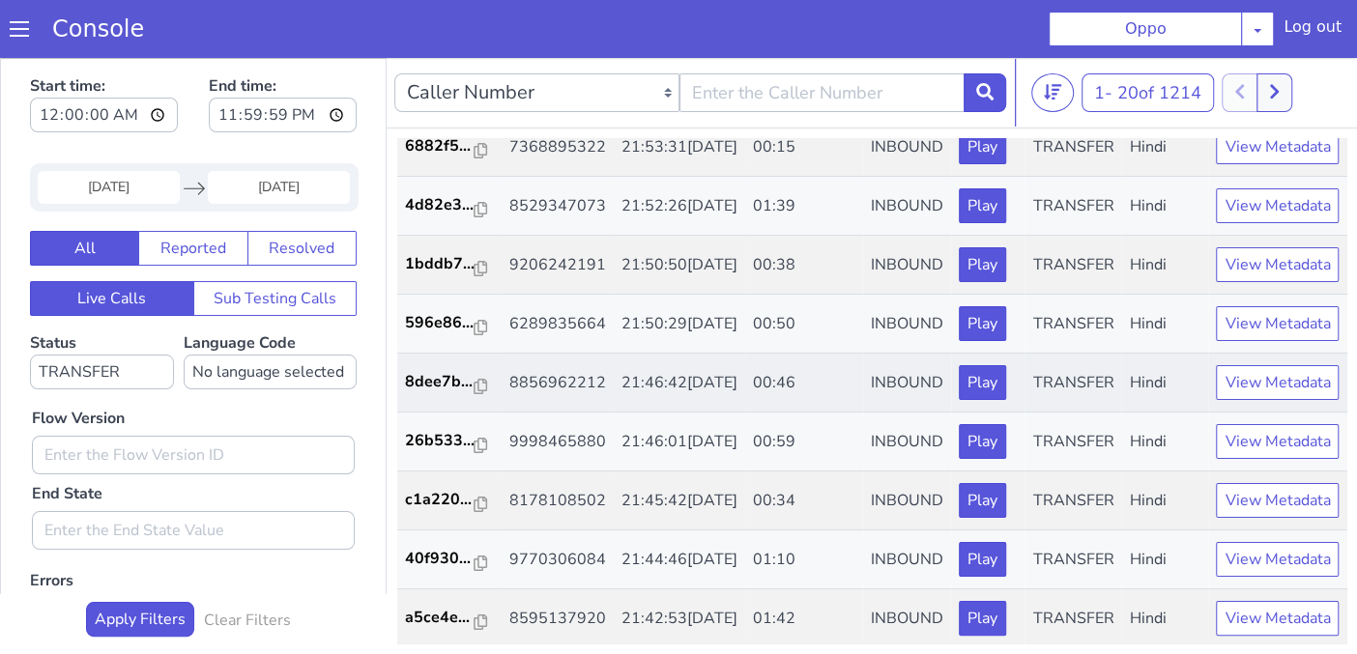
scroll to position [107, 0]
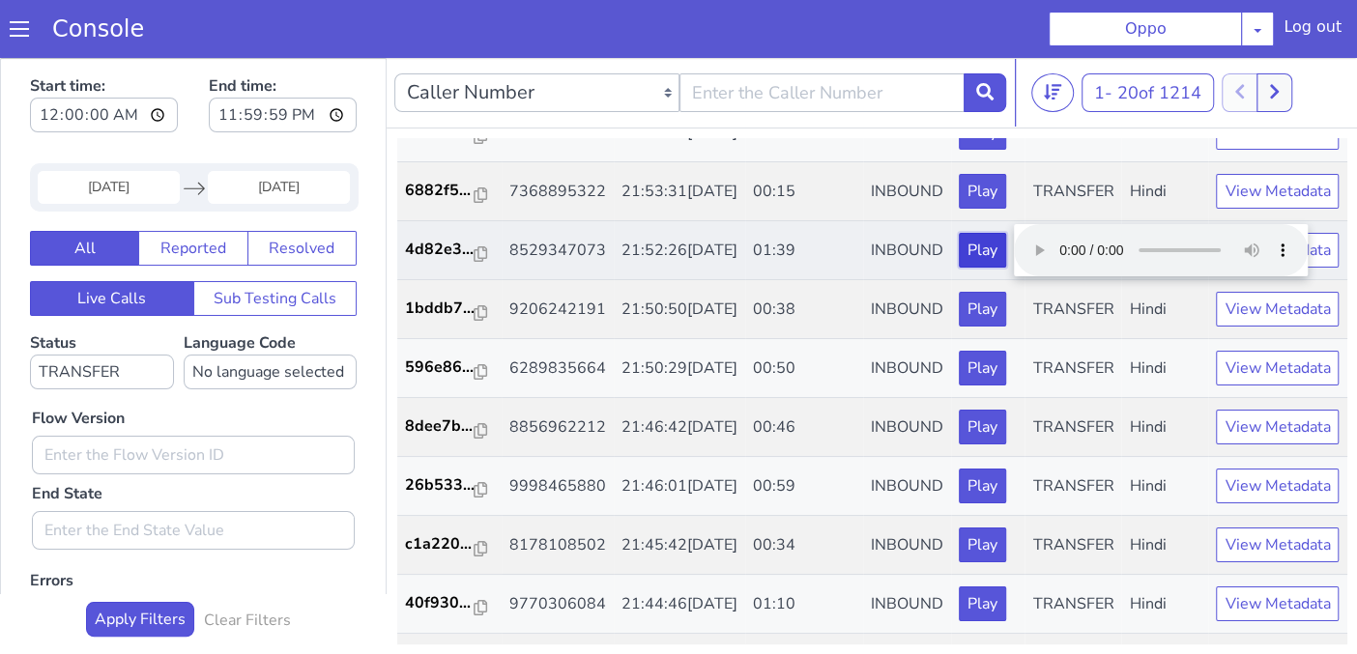
click at [959, 268] on button "Play" at bounding box center [982, 250] width 47 height 35
click at [450, 261] on p "4d82e3..." at bounding box center [440, 249] width 70 height 23
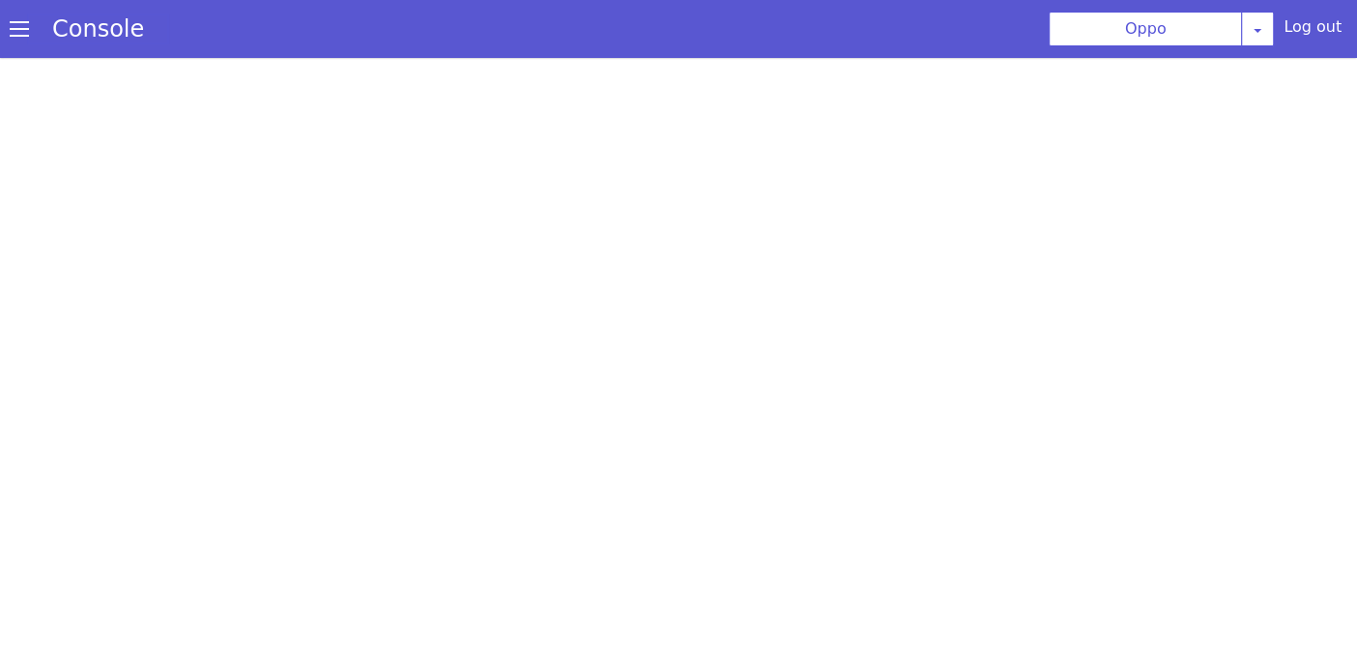
click at [98, 24] on link "Console" at bounding box center [98, 28] width 138 height 27
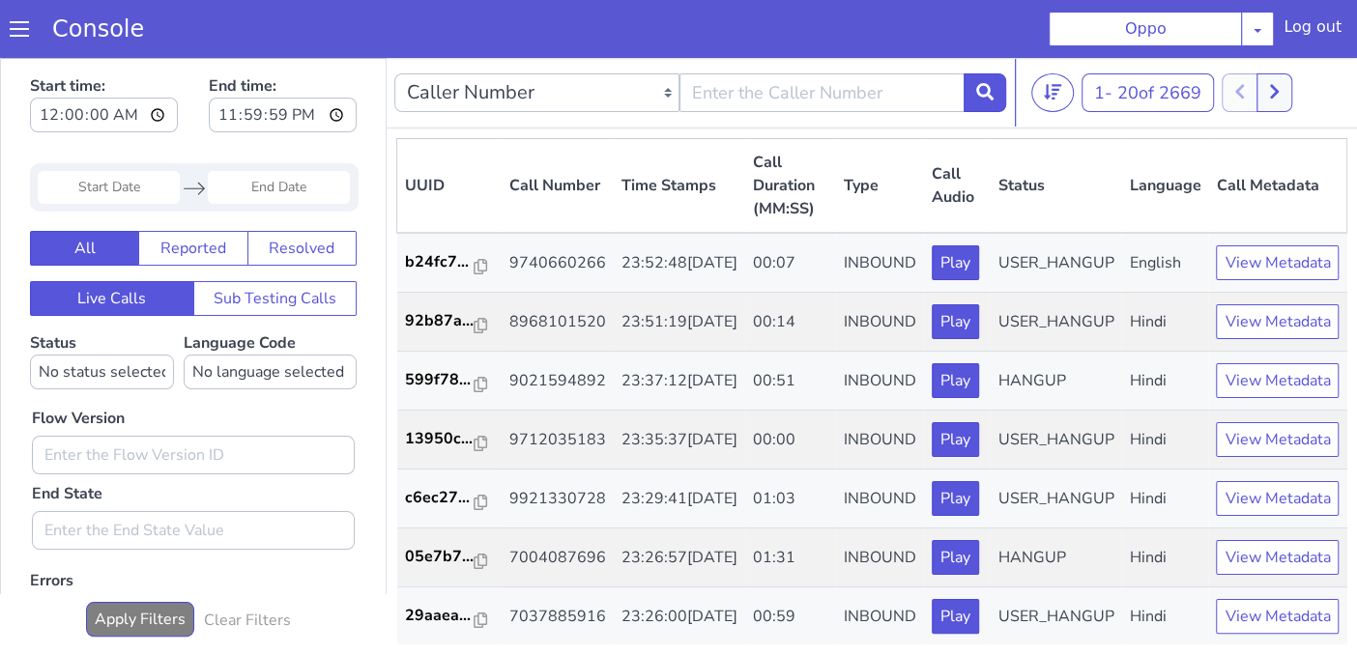
click at [137, 184] on input "Start Date" at bounding box center [109, 187] width 142 height 33
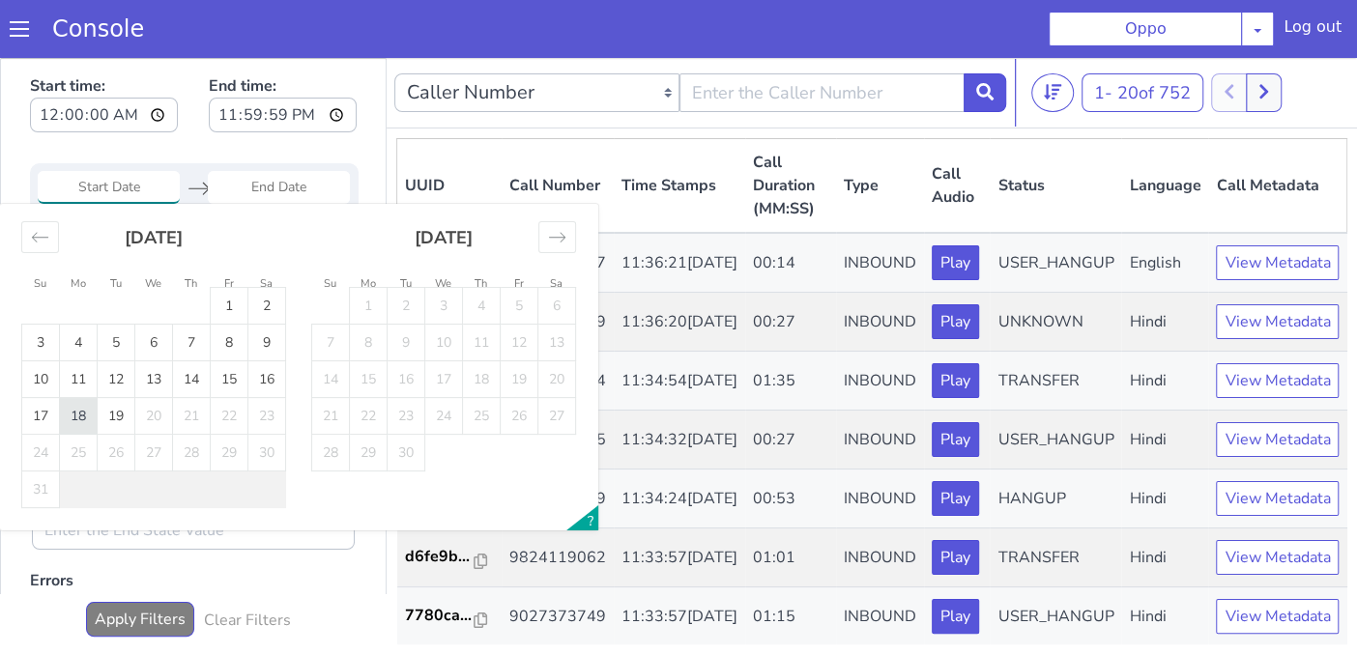
click at [64, 418] on td "18" at bounding box center [79, 416] width 38 height 37
type input "[DATE]"
click at [64, 418] on td "18" at bounding box center [79, 416] width 38 height 37
type input "[DATE]"
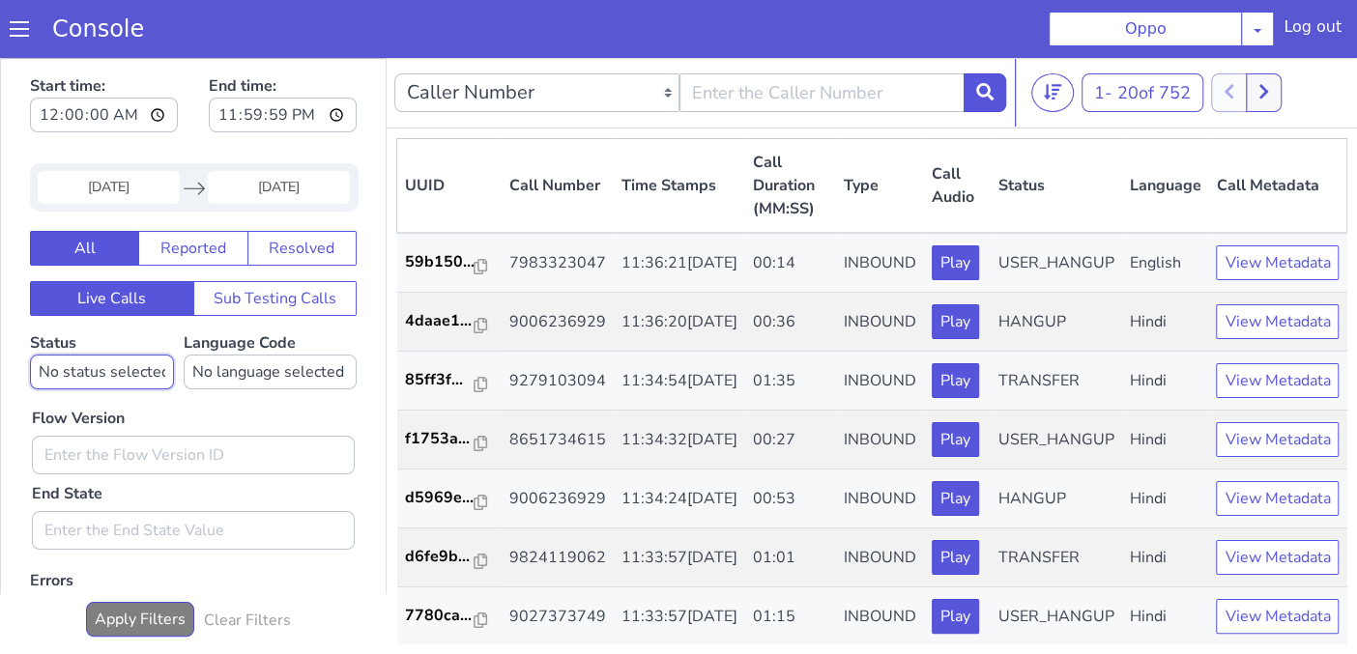
click at [129, 363] on select "No status selected HANGUP USER_HANGUP TRANSFER UNKNOWN" at bounding box center [102, 372] width 144 height 35
select select "TRANSFER"
click at [30, 355] on select "No status selected HANGUP USER_HANGUP TRANSFER UNKNOWN" at bounding box center [102, 372] width 144 height 35
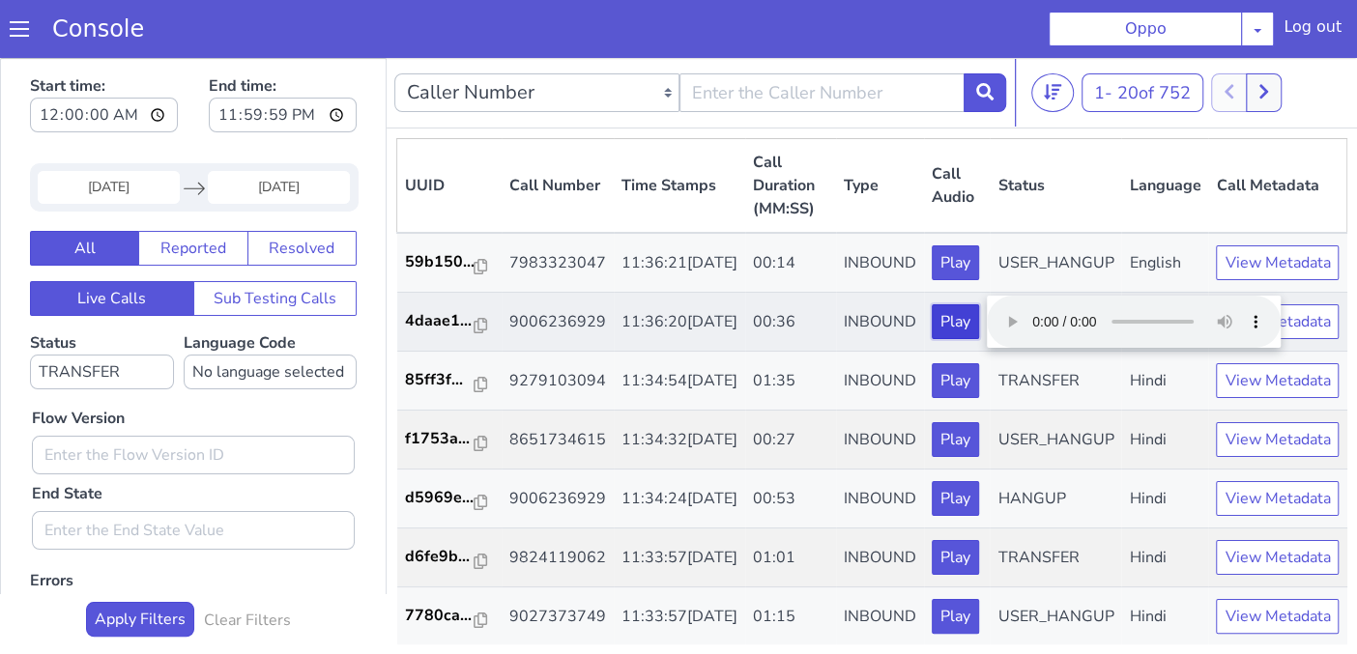
click at [932, 339] on button "Play" at bounding box center [955, 322] width 47 height 35
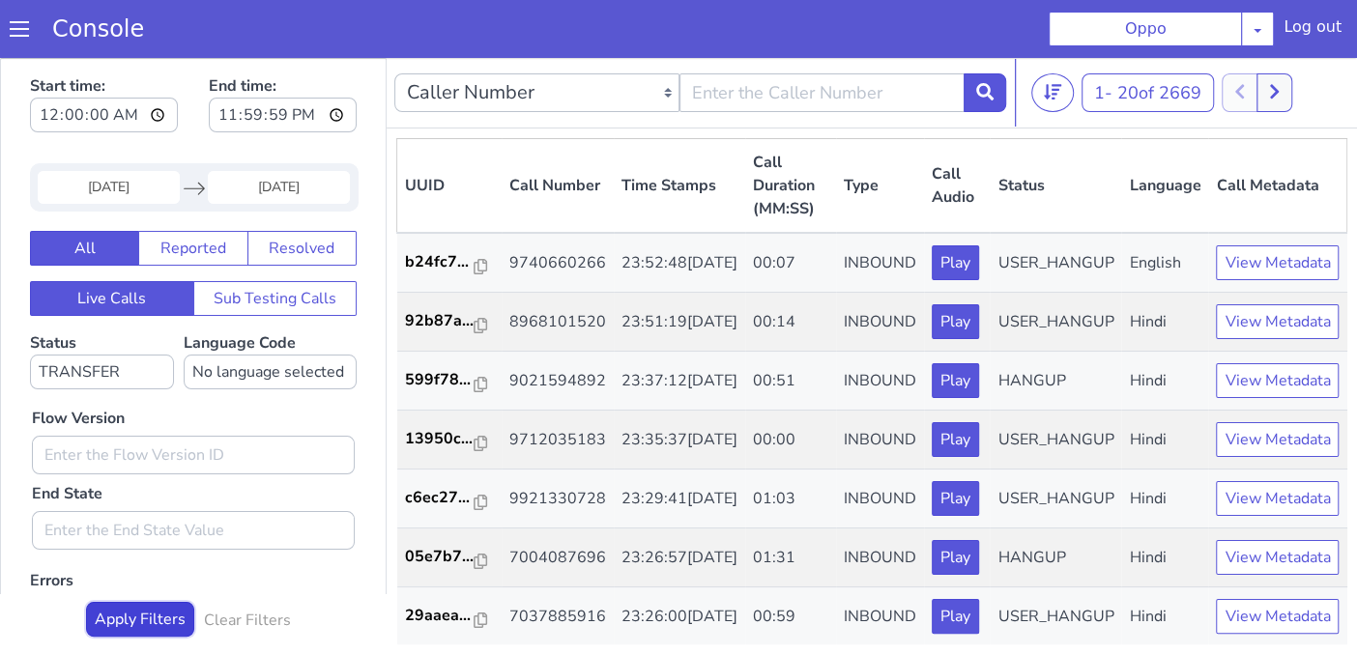
click at [133, 615] on button "Apply Filters" at bounding box center [140, 619] width 108 height 35
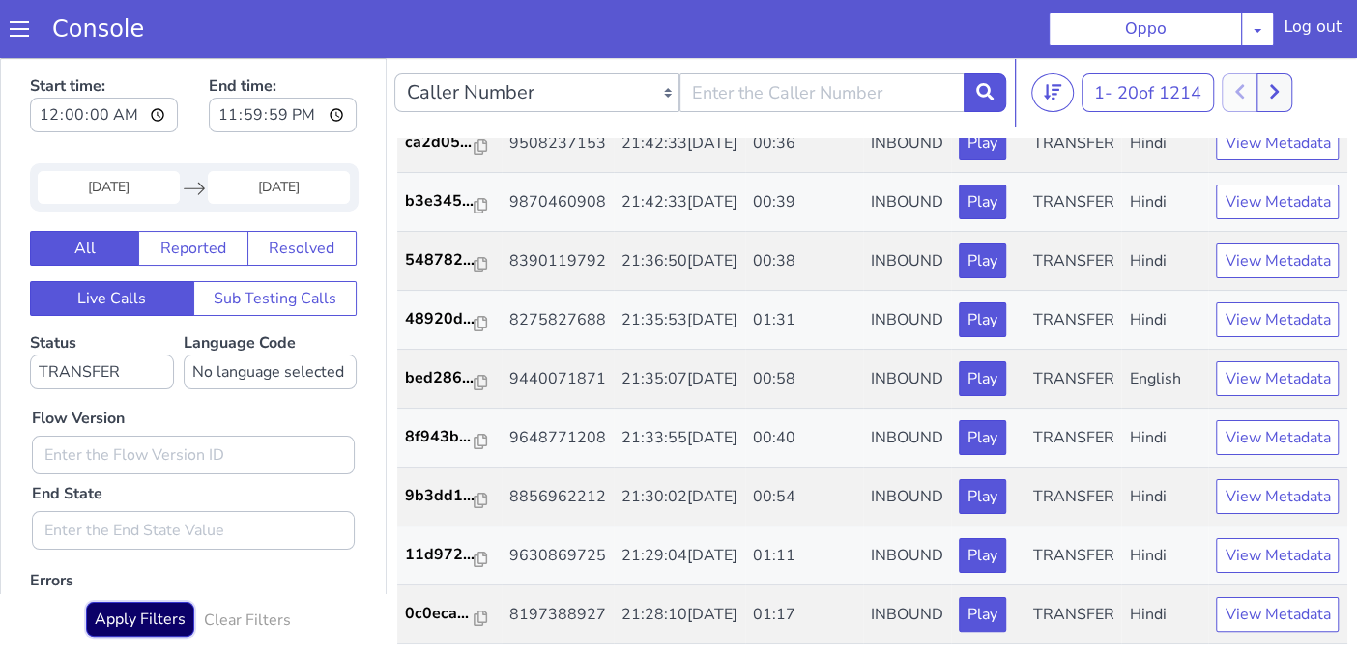
scroll to position [858, 0]
click at [959, 160] on button "Play" at bounding box center [982, 143] width 47 height 35
